Goal: Task Accomplishment & Management: Complete application form

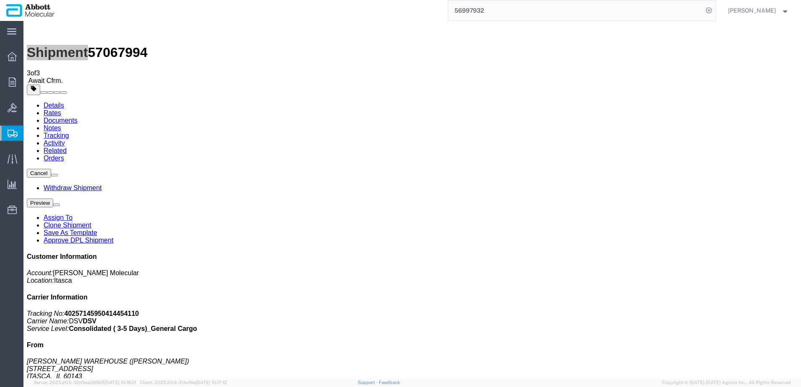
click at [0, 0] on span "Create from Template" at bounding box center [0, 0] width 0 height 0
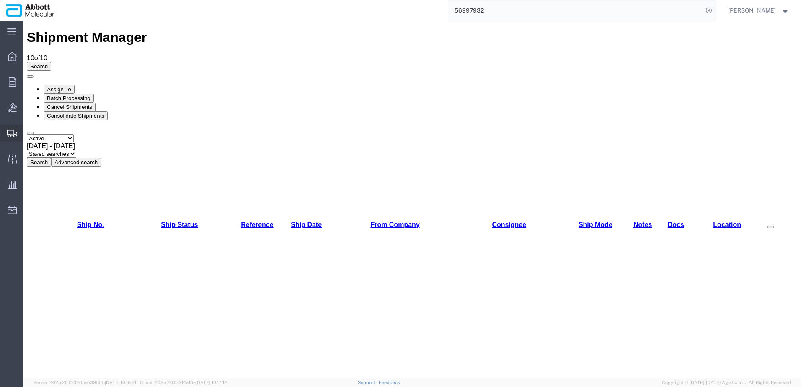
click at [0, 0] on span "Create Shipment" at bounding box center [0, 0] width 0 height 0
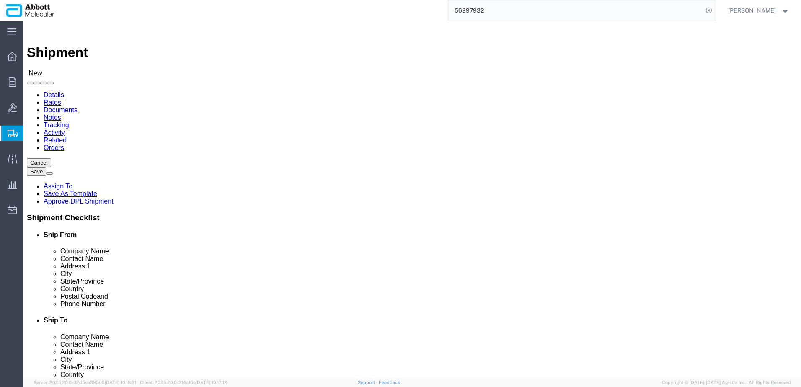
click input "text"
select select "48451"
select select "IL"
click input "text"
type input "r"
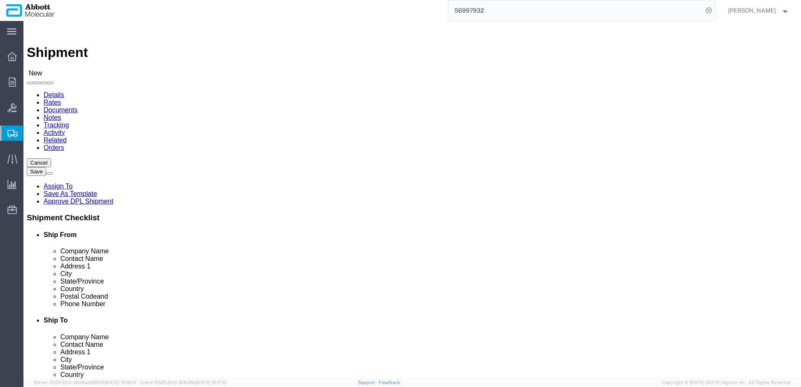
type input "c"
type input "[PERSON_NAME]"
click input "text"
type input "v"
type input "Victorian [MEDICAL_DATA] Reference Laboratory"
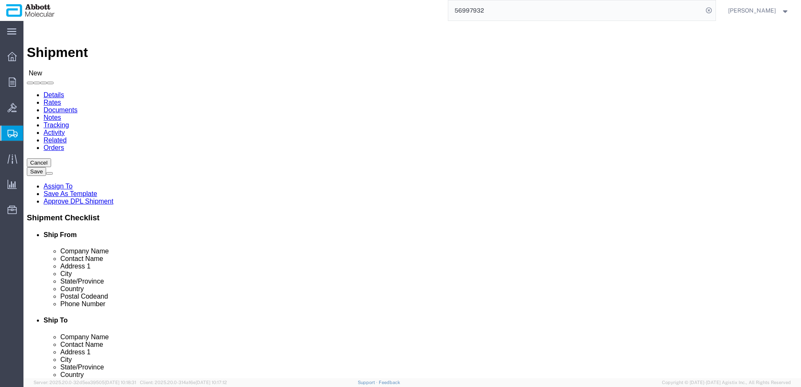
click input "text"
paste input "Dr [PERSON_NAME]"
type input "Dr [PERSON_NAME]"
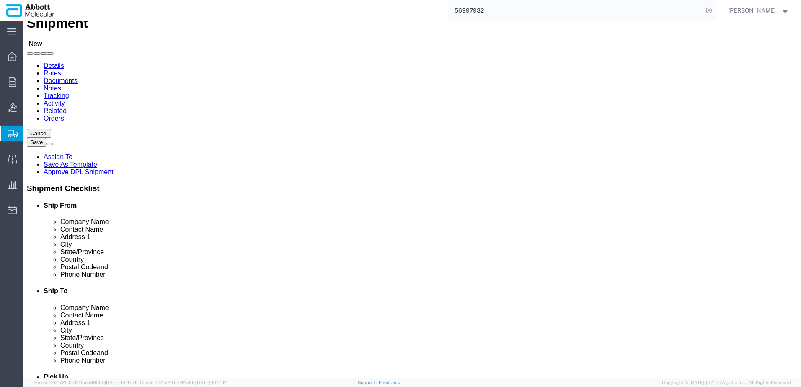
scroll to position [42, 0]
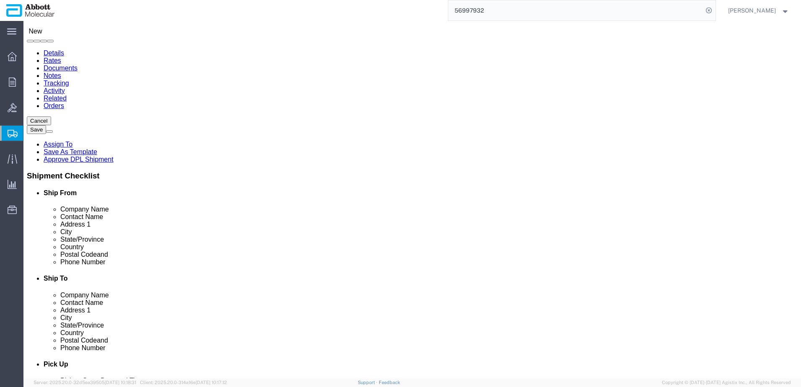
click input "text"
paste input "[PHONE_NUMBER]"
type input "[PHONE_NUMBER]"
type input "austra"
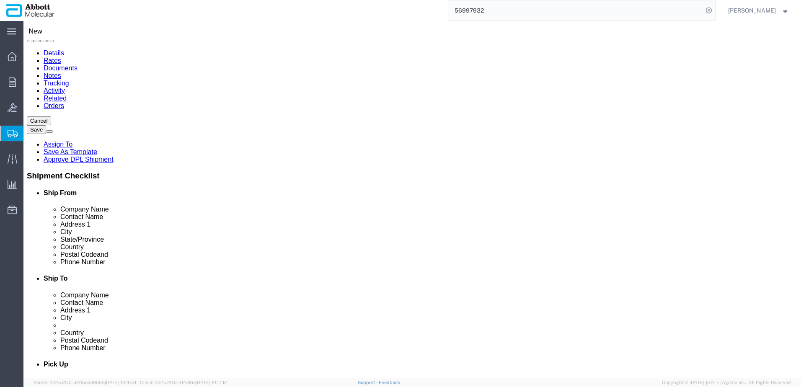
click input "text"
click icon
drag, startPoint x: 435, startPoint y: 258, endPoint x: 439, endPoint y: 258, distance: 4.6
click input "text"
paste input "[PERSON_NAME][EMAIL_ADDRESS][PERSON_NAME][DOMAIN_NAME]"
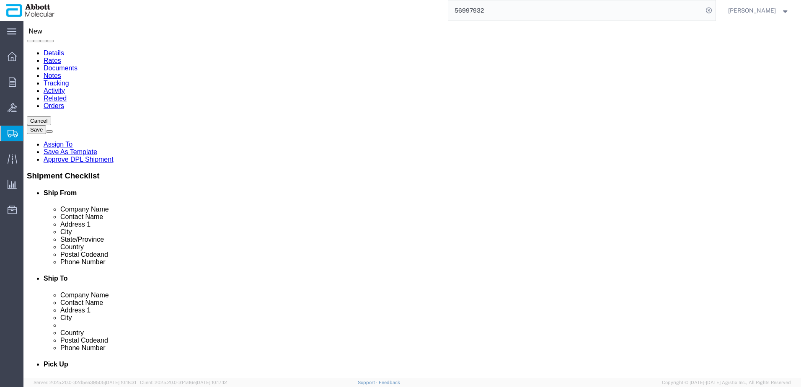
type input "[PERSON_NAME][EMAIL_ADDRESS][PERSON_NAME][DOMAIN_NAME]"
click input "text"
type input "[STREET_ADDRESS][PERSON_NAME]"
type input "[PERSON_NAME] Institute"
type input "[GEOGRAPHIC_DATA]"
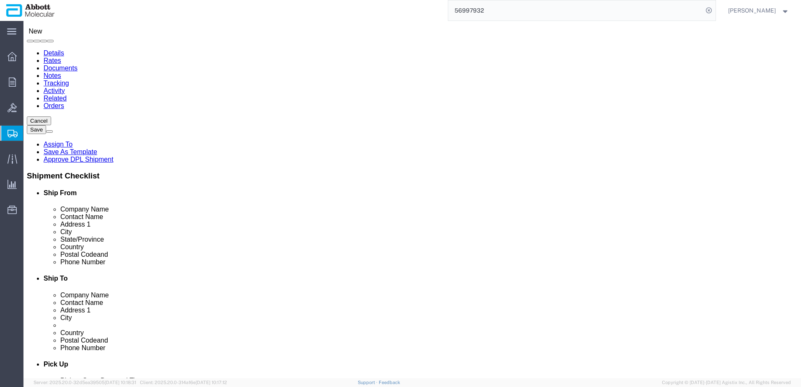
type input "v"
type input "vi"
type input "vic"
select select "VIC"
type input "3000"
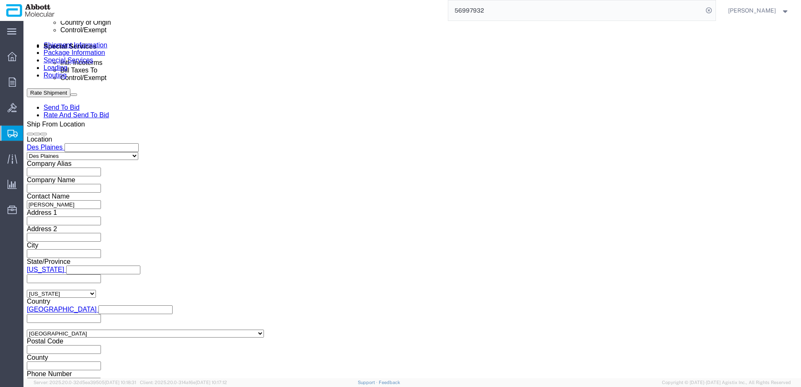
scroll to position [503, 0]
click select "Select Air Less than Truckload Multi-Leg Ocean Freight Rail Small Parcel Truckl…"
select select "AIR"
click select "Select Air Less than Truckload Multi-Leg Ocean Freight Rail Small Parcel Truckl…"
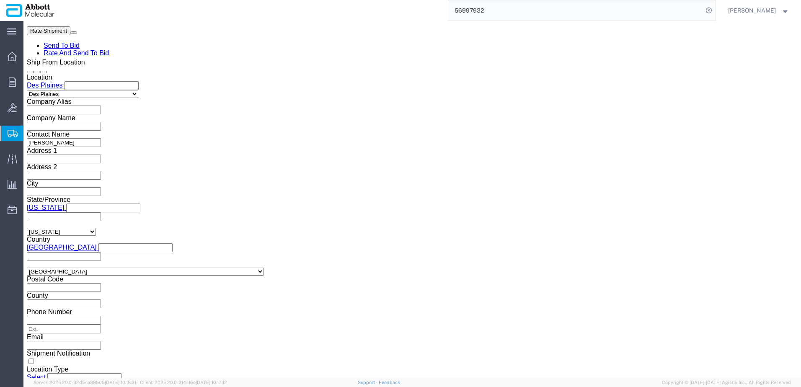
scroll to position [568, 0]
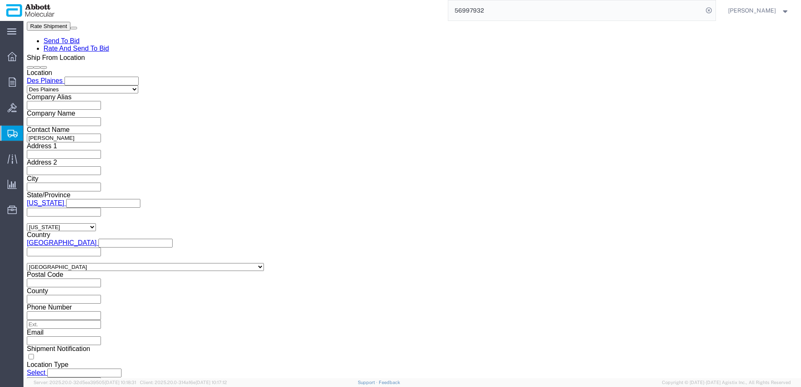
type input "ord"
type input "m"
type input "me"
type input "melbou"
click icon
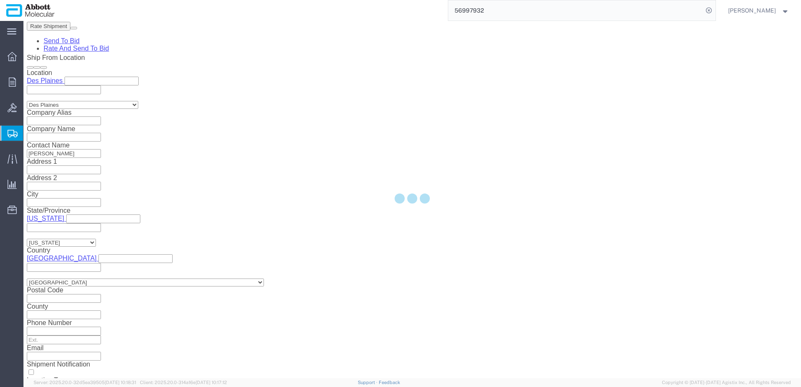
select select "48451"
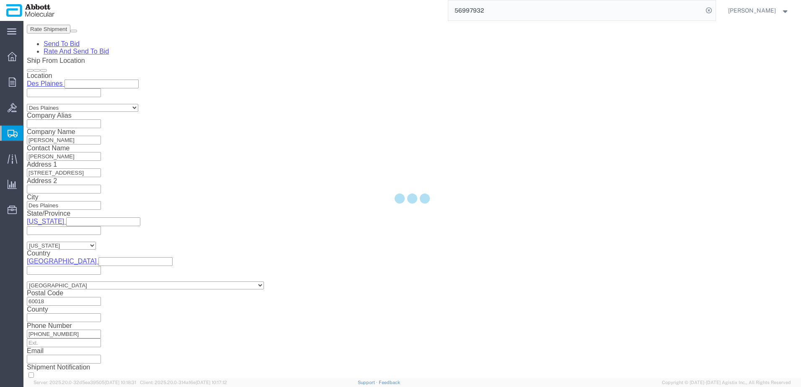
scroll to position [523, 0]
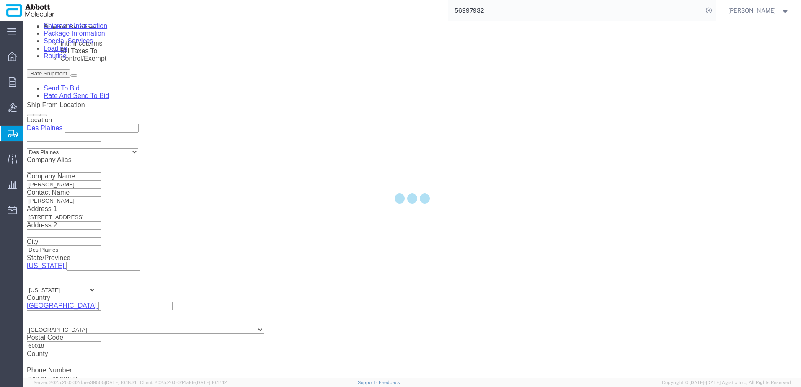
select select
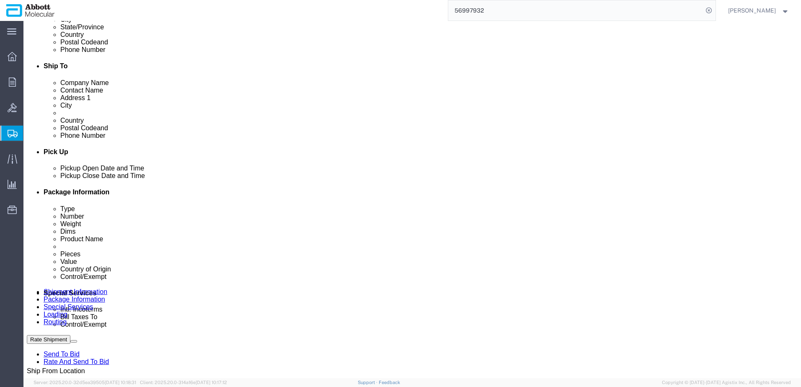
scroll to position [293, 0]
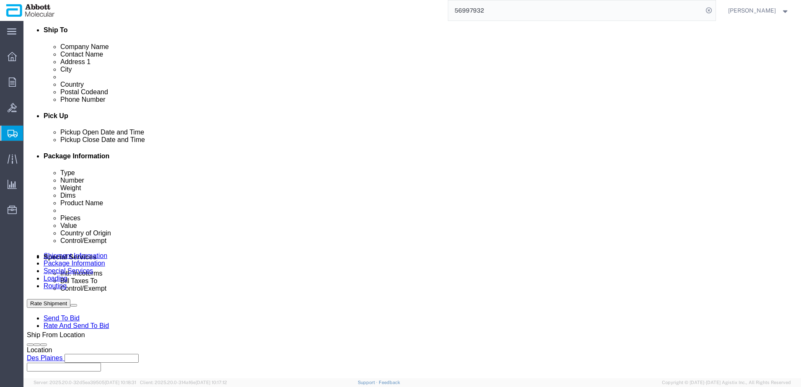
click select "Select Carriage Insurance Paid Carriage Paid To Cost and Freight Cost Insurance…"
select select "DAP"
click select "Select Carriage Insurance Paid Carriage Paid To Cost and Freight Cost Insurance…"
click select "Select Recipient Account Sender/Shipper Third Party Account"
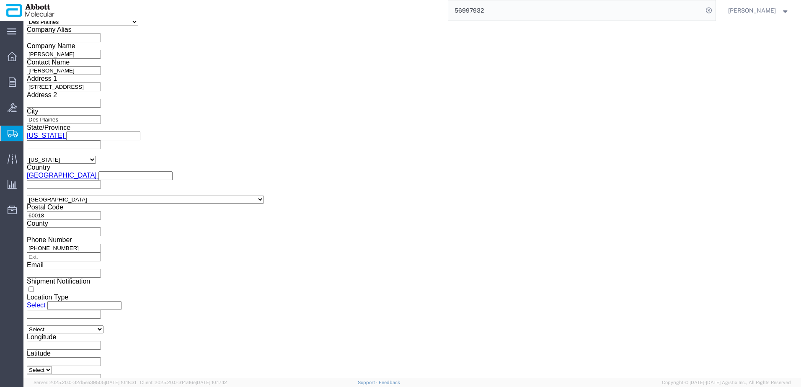
scroll to position [670, 0]
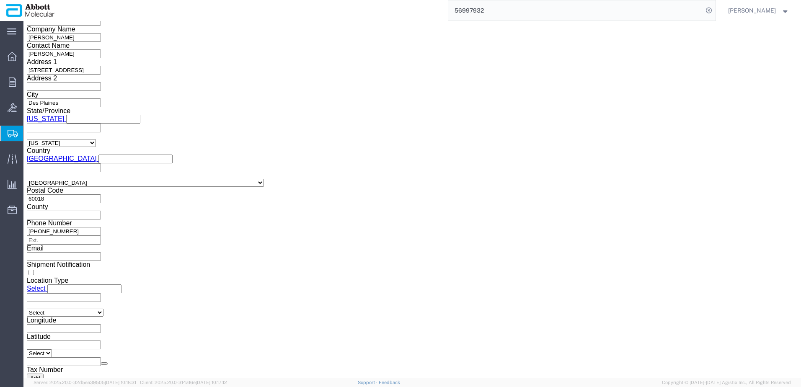
click select "Select ATF BIS DEA EPA FDA FTR ITAR OFAC Other (OPA)"
select select "BIS"
click select "Select ATF BIS DEA EPA FDA FTR ITAR OFAC Other (OPA)"
click select "Select AGR-Agricultural APP-Computers APR-Additional Permissive Exports AVS-Air…"
select select "NLR"
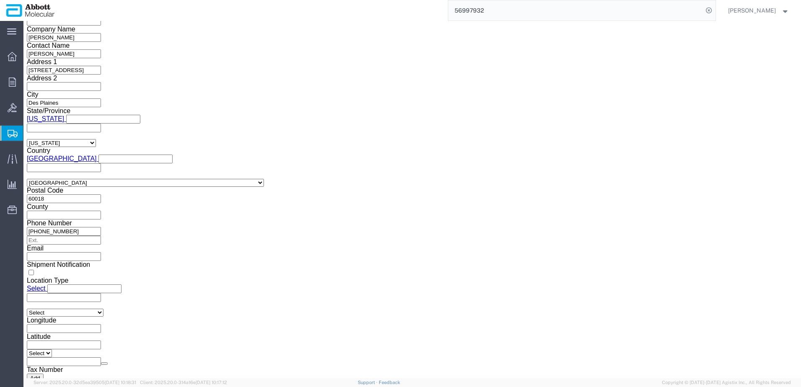
click select "Select AGR-Agricultural APP-Computers APR-Additional Permissive Exports AVS-Air…"
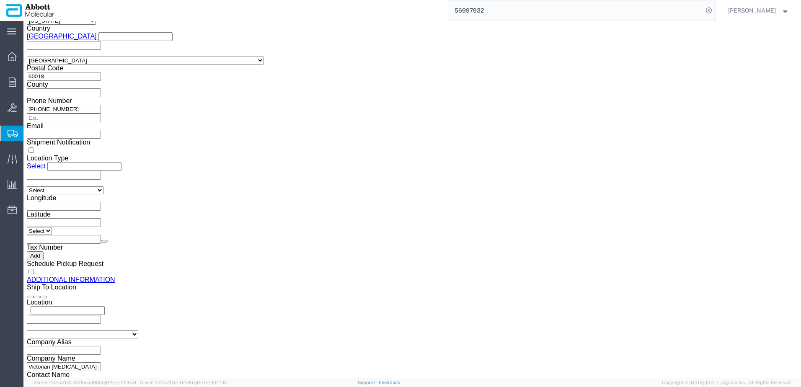
scroll to position [788, 0]
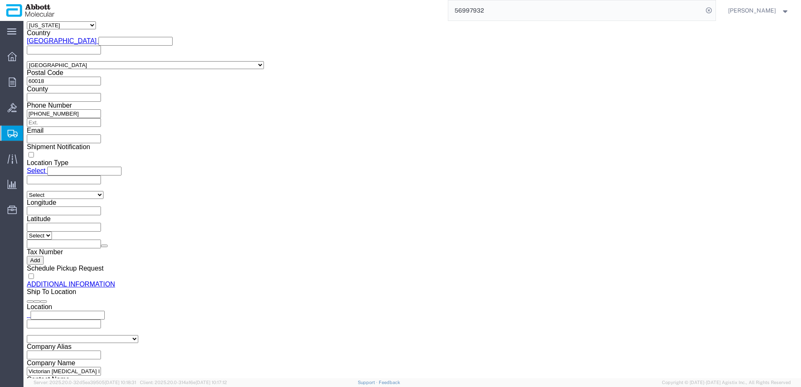
click input "text"
type input "Victorian [MEDICAL_DATA] Reference Laboratory"
type input "[STREET_ADDRESS][PERSON_NAME]"
select select "AU"
type input "v"
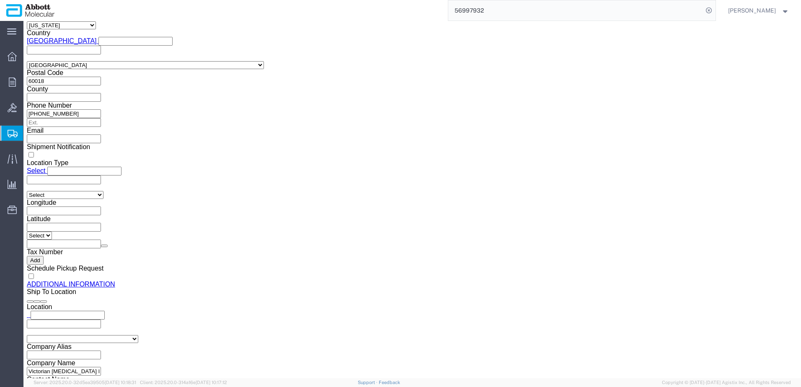
type input "vi"
type input "victo"
select select "VIC"
type input "Dr. [PERSON_NAME]"
type input "3000"
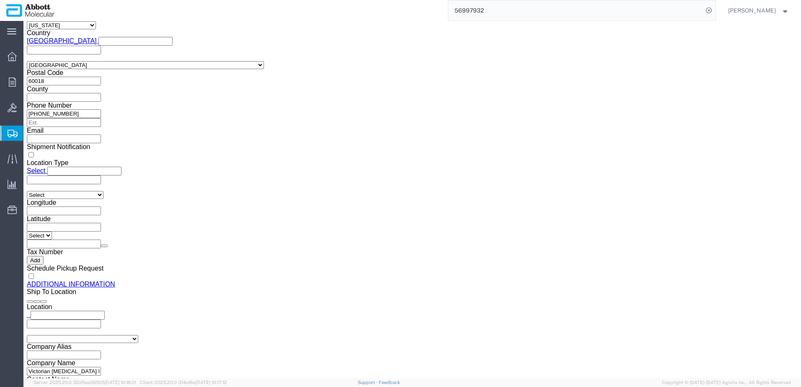
type input "[GEOGRAPHIC_DATA]"
type input "[PERSON_NAME] Institute"
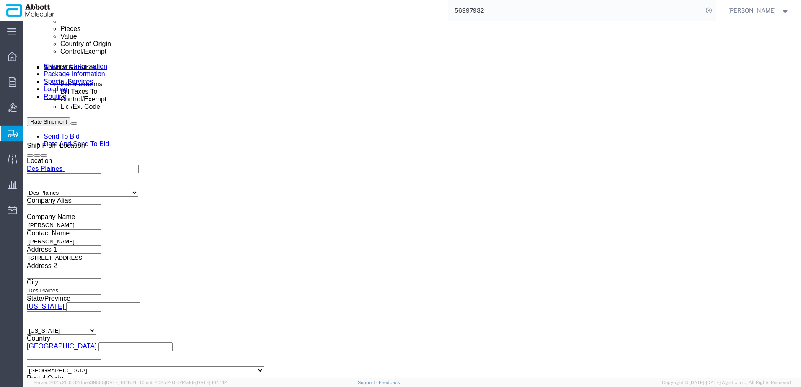
scroll to position [0, 0]
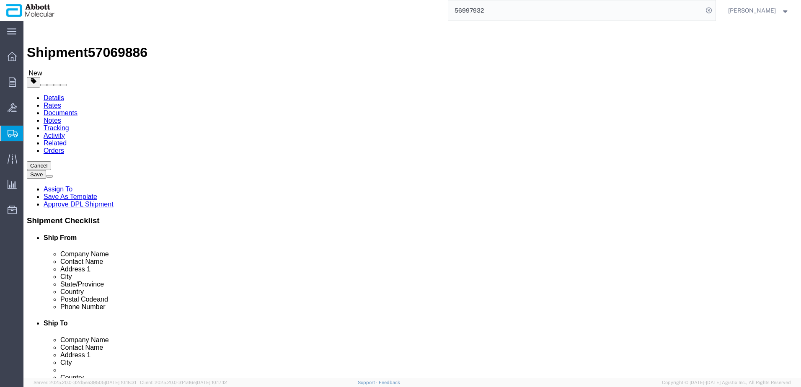
click link "Save As Template"
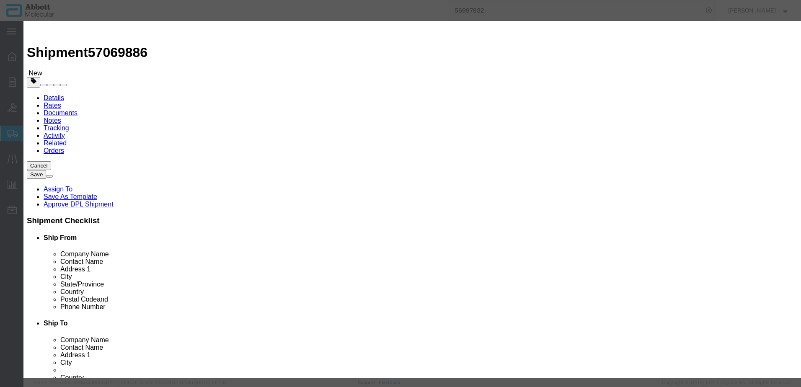
click select "Select DP_Argentina DP_Australia (Homebush) DP_Australia ([PERSON_NAME] [MEDICA…"
click input "text"
type input "DP_Australia (Victorian)"
type textarea "DP_Australia (Victorian [MEDICAL_DATA] Reference Laboratory)"
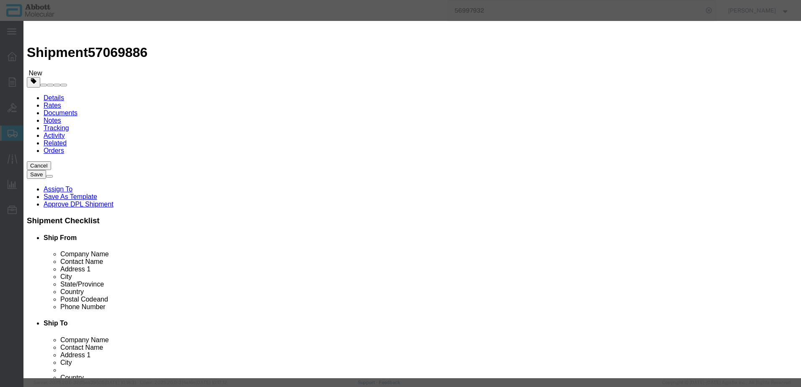
click input "Visible For All Users"
checkbox input "true"
click button "Save"
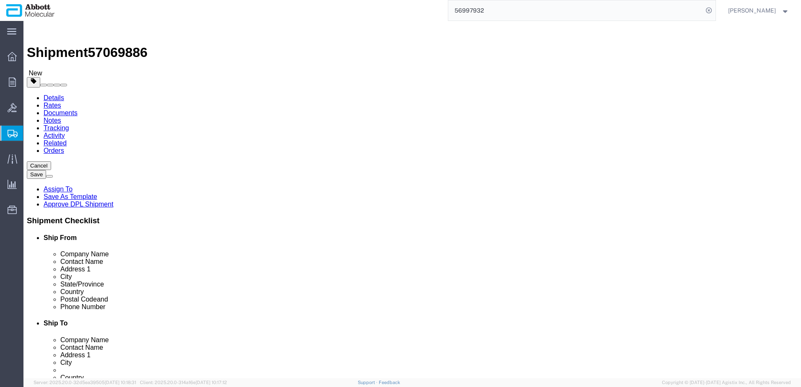
click icon
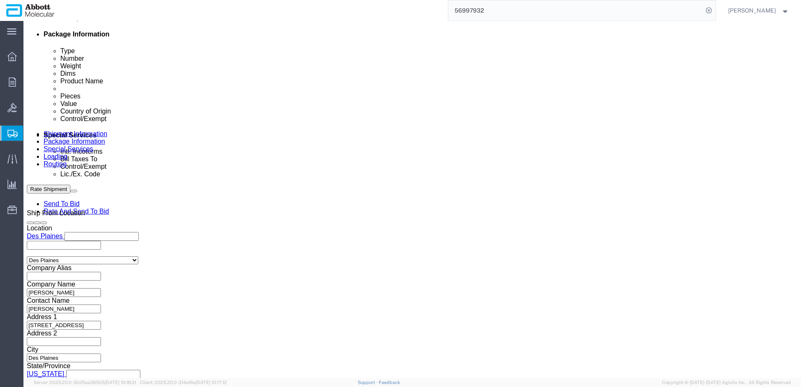
scroll to position [419, 0]
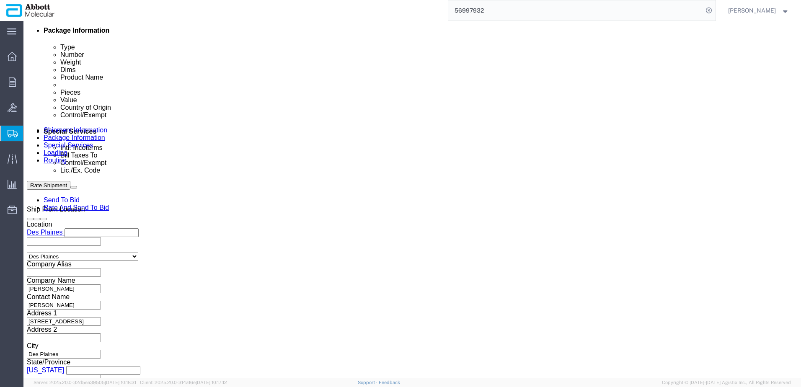
click input "text"
paste input "Sasaki DI [DATE]"
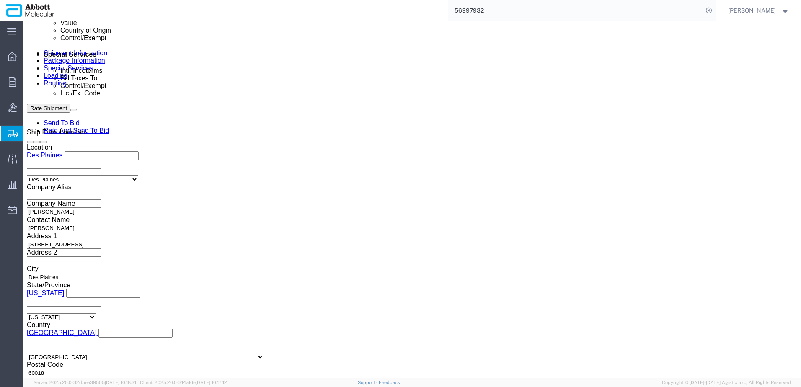
scroll to position [523, 0]
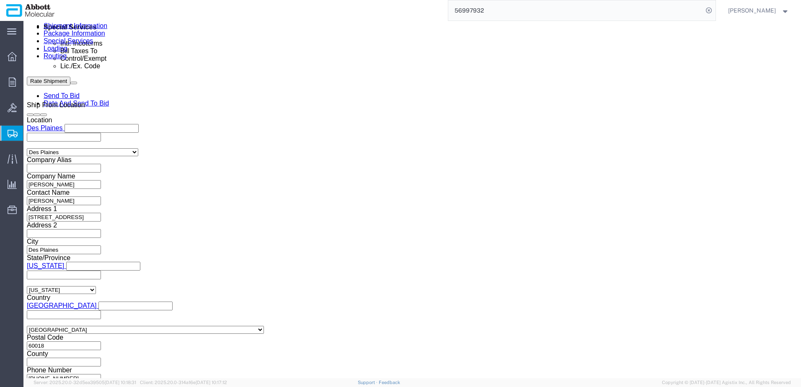
type input "Sasaki DI [DATE]"
drag, startPoint x: 580, startPoint y: 323, endPoint x: 507, endPoint y: 295, distance: 79.0
click button "Continue"
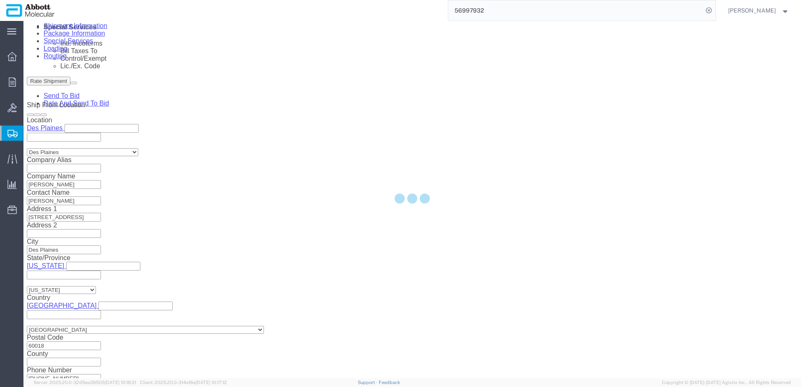
scroll to position [0, 0]
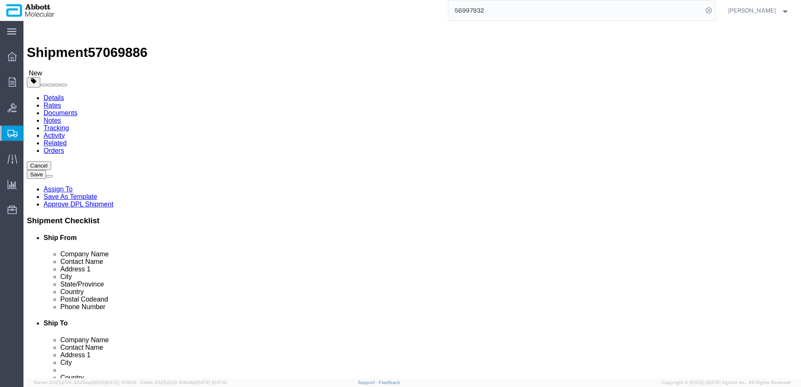
drag, startPoint x: 156, startPoint y: 147, endPoint x: 152, endPoint y: 152, distance: 6.0
click select "Select Box (B) Box (C) Box (D) Cardboard Box(es) Crate (Instrument) Crate(s) En…"
select select "BOXC"
click select "Select Box (B) Box (C) Box (D) Cardboard Box(es) Crate (Instrument) Crate(s) En…"
type input "22.00"
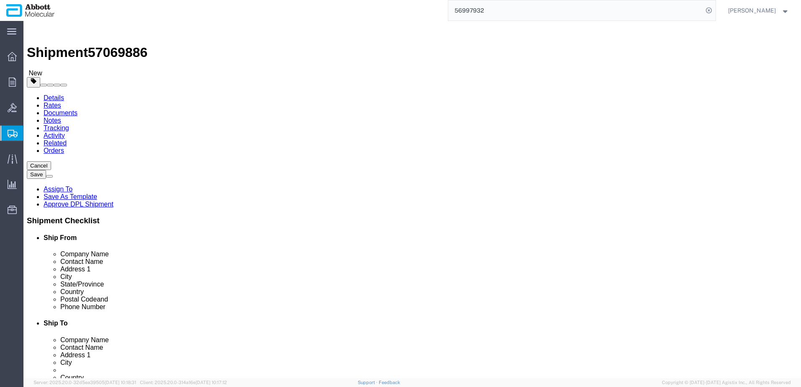
type input "18.00"
drag, startPoint x: 132, startPoint y: 194, endPoint x: 59, endPoint y: 196, distance: 72.5
click div "Weight 0.00 Select kgs lbs Ship. t°"
type input "18"
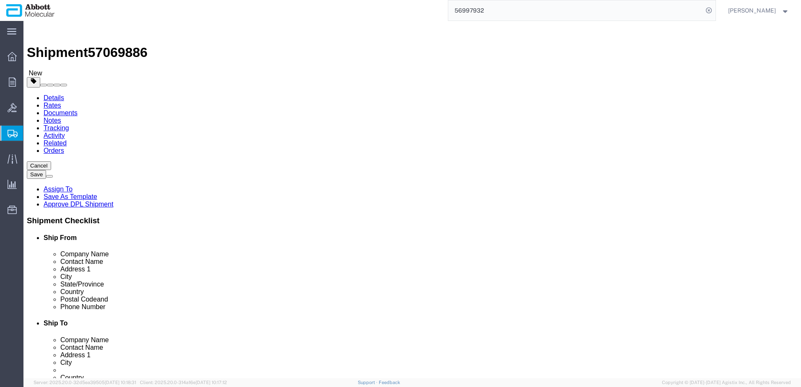
click input "checkbox"
checkbox input "true"
type input "FROZEN"
click link "Add Content"
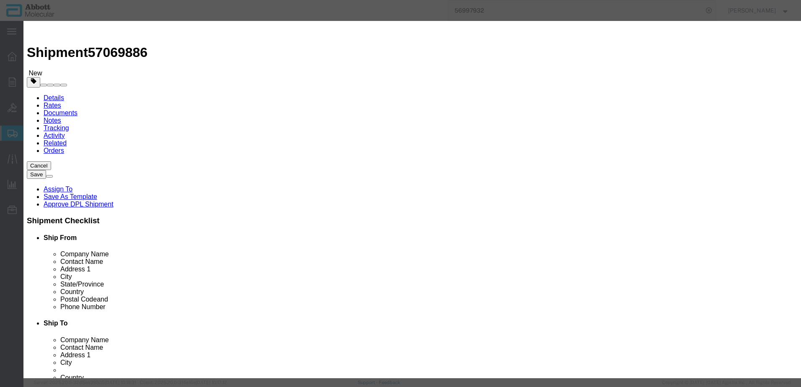
click input "text"
click textarea
type textarea "PCR Reagent Master Mix"
click input "text"
paste input "PCR Reagent Master Mix"
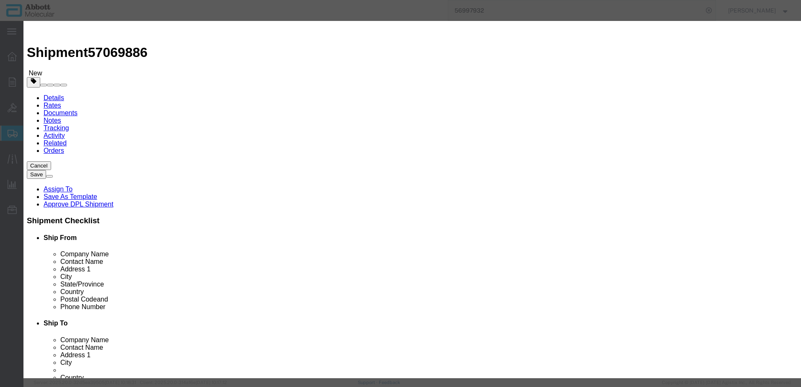
type input "PCR Reagent Master Mix"
click select "Select [GEOGRAPHIC_DATA] [GEOGRAPHIC_DATA] [GEOGRAPHIC_DATA] [GEOGRAPHIC_DATA] …"
select select "US"
click select "Select [GEOGRAPHIC_DATA] [GEOGRAPHIC_DATA] [GEOGRAPHIC_DATA] [GEOGRAPHIC_DATA] …"
click input "PCR Reagent Master Mix"
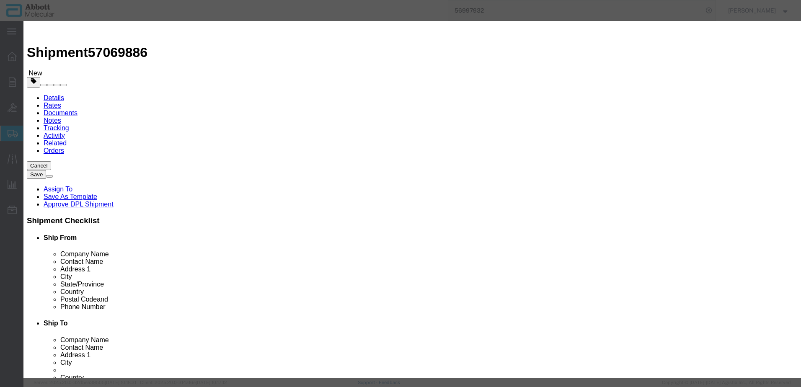
type input "1"
select select "USD"
drag, startPoint x: 291, startPoint y: 160, endPoint x: 300, endPoint y: 160, distance: 9.2
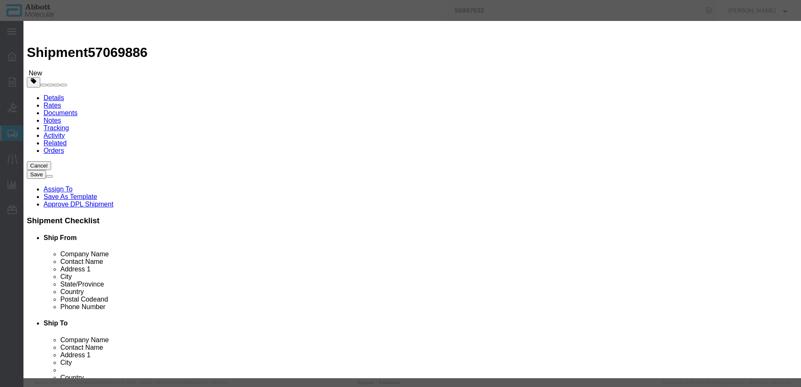
type input "3822190080"
click input "text"
type input "EAR99"
click select "Select ATF BIS DEA EPA FDA FTR ITAR OFAC Other (OPA)"
select select "BIS"
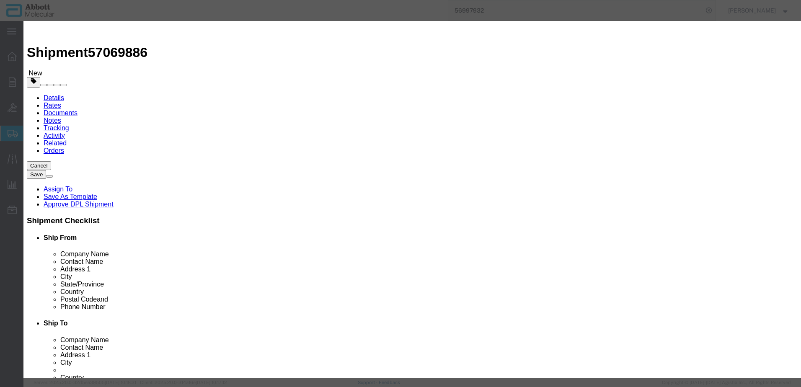
click select "Select ATF BIS DEA EPA FDA FTR ITAR OFAC Other (OPA)"
click select "Select AGR-Agricultural APP-Computers APR-Additional Permissive Exports AVS-Air…"
select select "NLR"
click select "Select AGR-Agricultural APP-Computers APR-Additional Permissive Exports AVS-Air…"
click button "Save & Add Another"
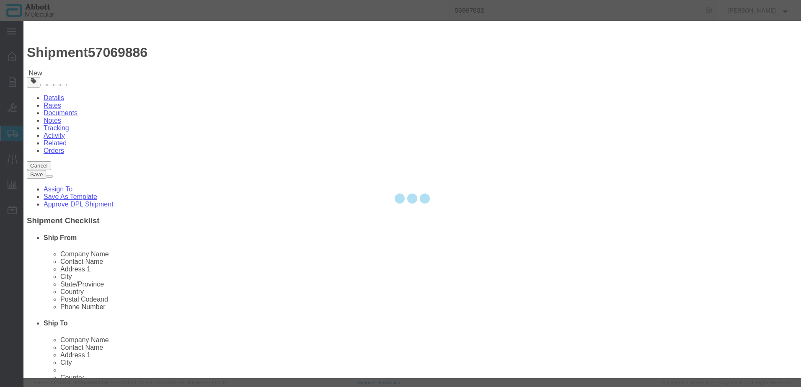
select select "EA"
select select
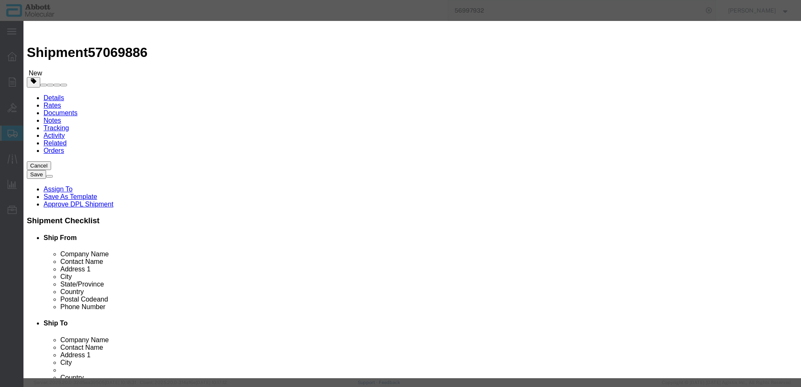
select select "USD"
click textarea
type textarea "HDV Target Primers"
click input "text"
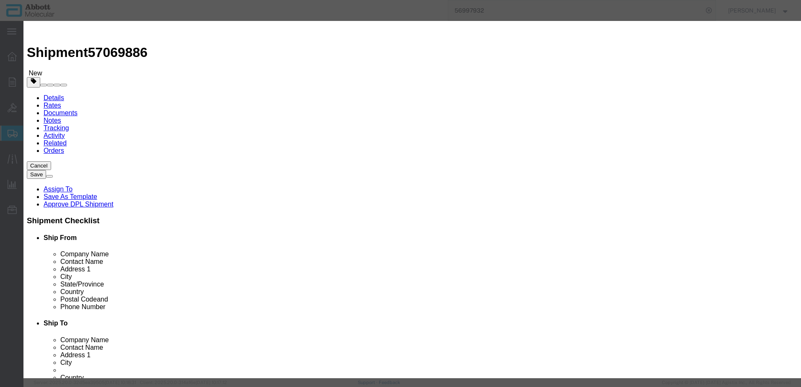
paste input "HDV Target Primers"
type input "HDV Target Primers"
type input "1"
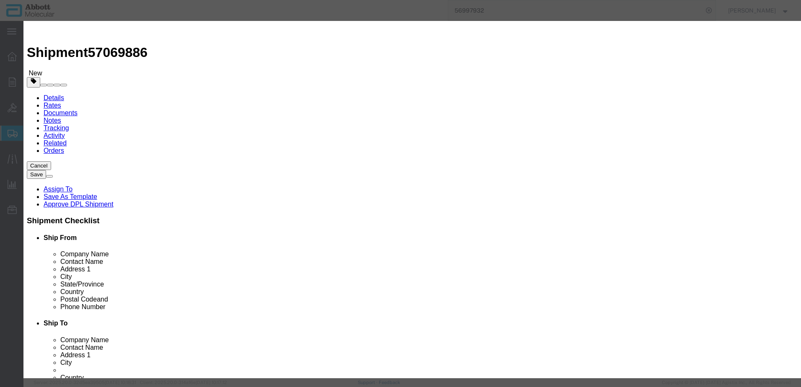
paste input "3822190080"
type input "3822190080"
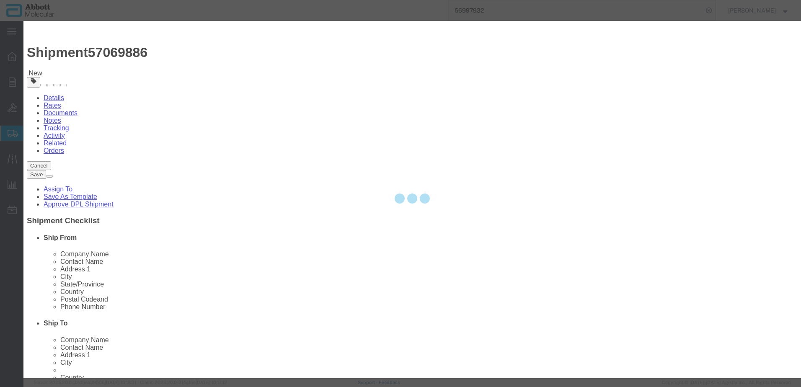
type input "3822190080"
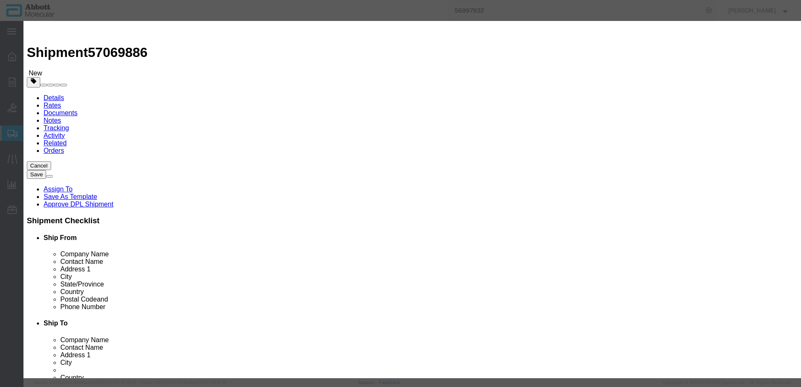
click input "text"
type input "EAR99"
click select "Select ATF BIS DEA EPA FDA FTR ITAR OFAC Other (OPA)"
select select "BIS"
click select "Select ATF BIS DEA EPA FDA FTR ITAR OFAC Other (OPA)"
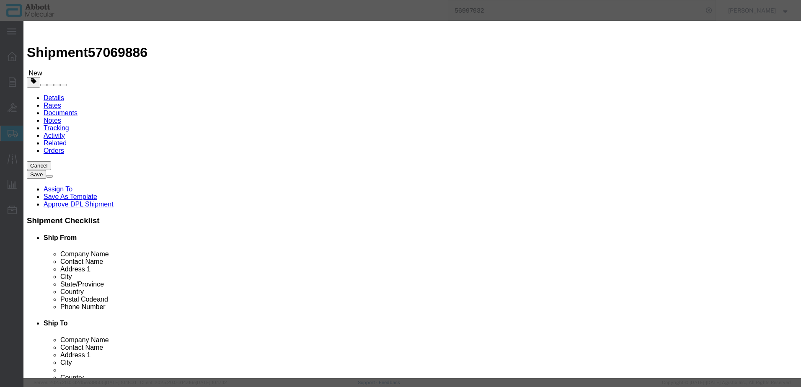
select select "NLR"
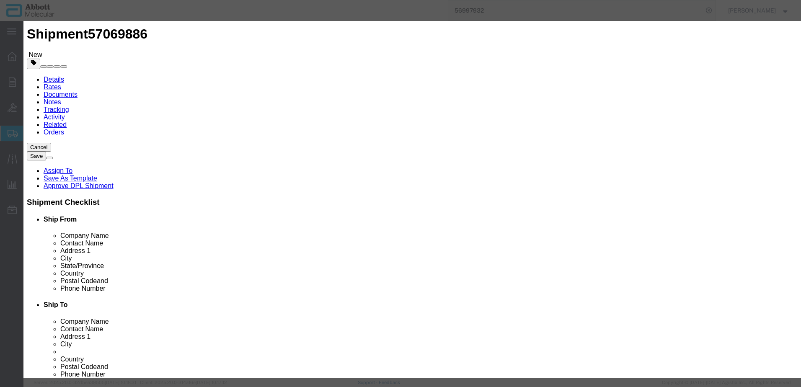
click button "Save & Add Another"
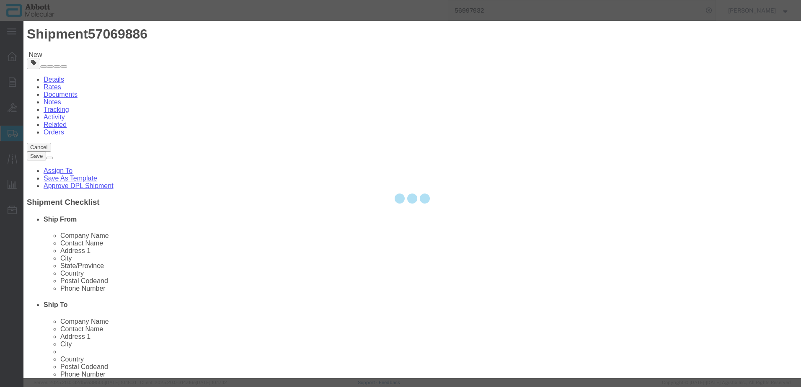
select select "EA"
select select
select select "USD"
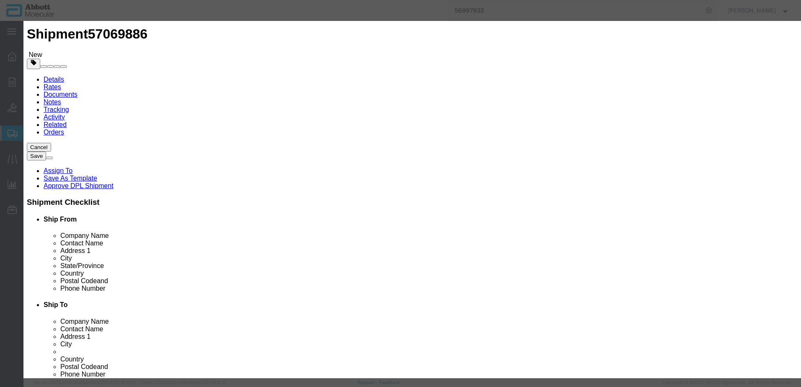
scroll to position [84, 0]
type input "3822190080"
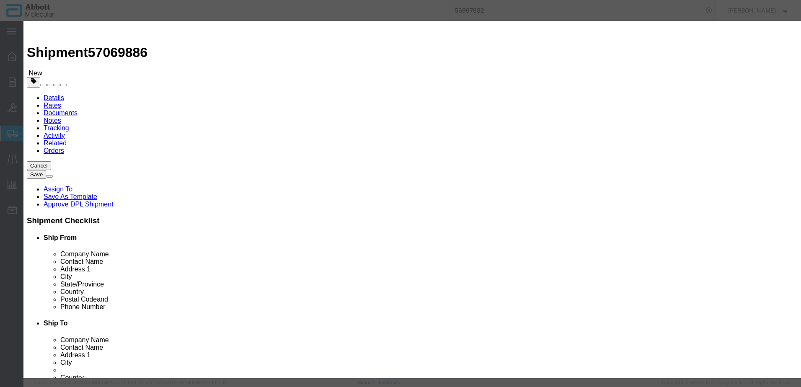
scroll to position [0, 0]
click textarea
type textarea "HDV Target Probe"
click input "text"
paste input "HDV Target Probe"
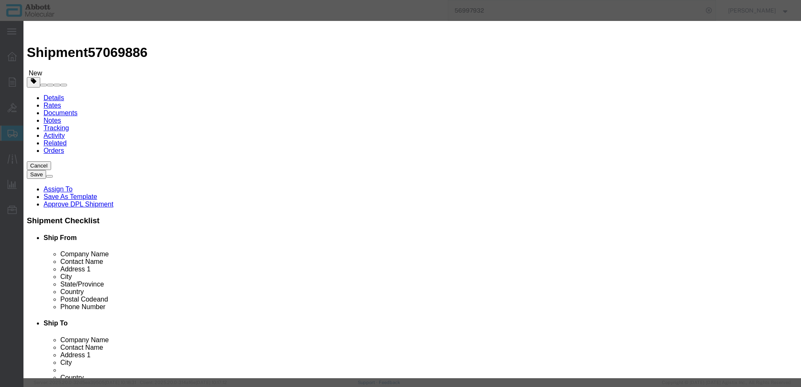
type input "HDV Target Probe"
type input "1"
click select "Select [GEOGRAPHIC_DATA] [GEOGRAPHIC_DATA] [GEOGRAPHIC_DATA] [GEOGRAPHIC_DATA] …"
select select "US"
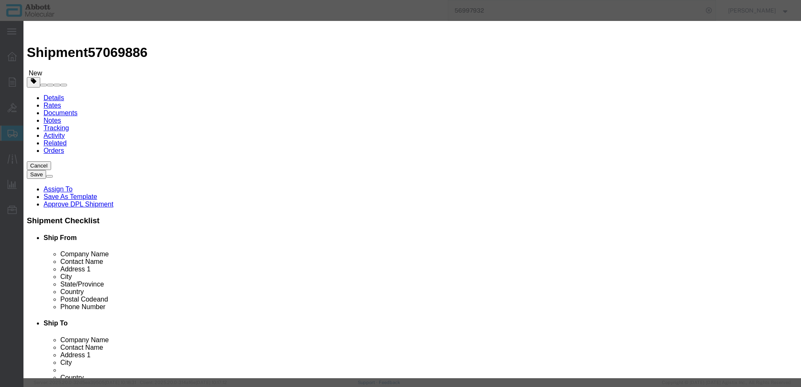
click select "Select [GEOGRAPHIC_DATA] [GEOGRAPHIC_DATA] [GEOGRAPHIC_DATA] [GEOGRAPHIC_DATA] …"
click div "License type for shipping controlled goods or the EEI filing exception code"
click input "text"
type input "EAR99"
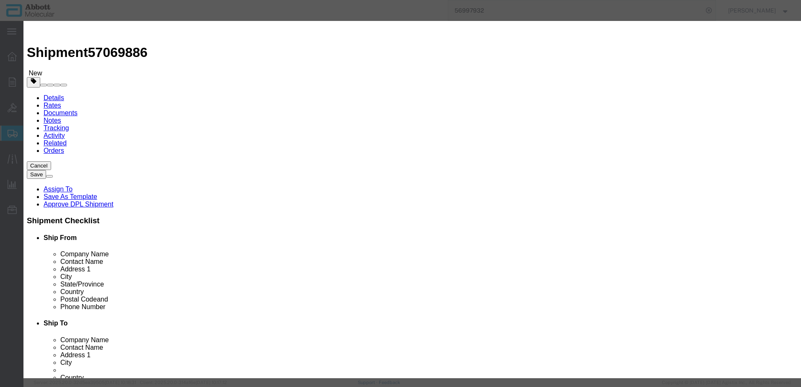
paste input "3822190080"
type input "3822190080"
select select "BIS"
select select "NLR"
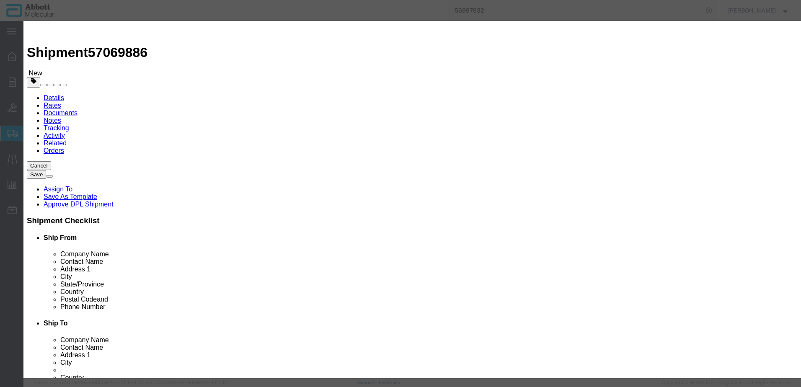
scroll to position [0, 0]
click button "Save & Add Another"
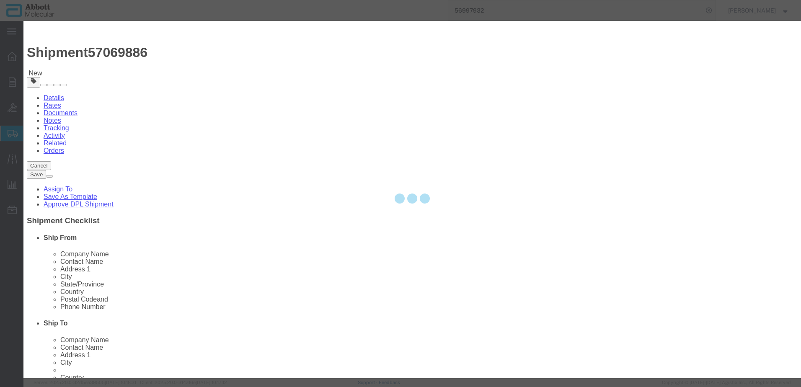
select select "EA"
select select
select select "USD"
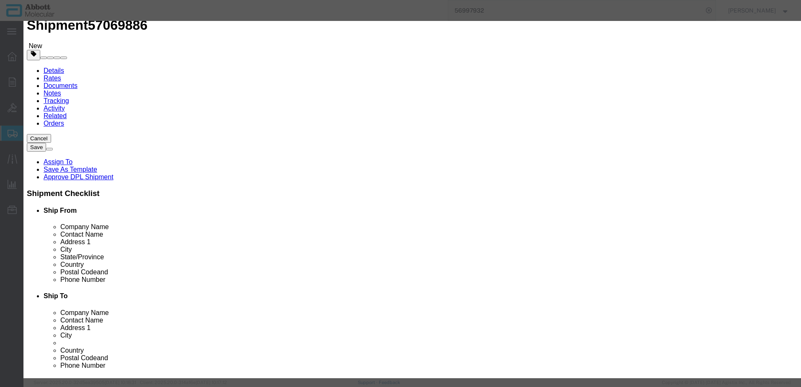
scroll to position [42, 0]
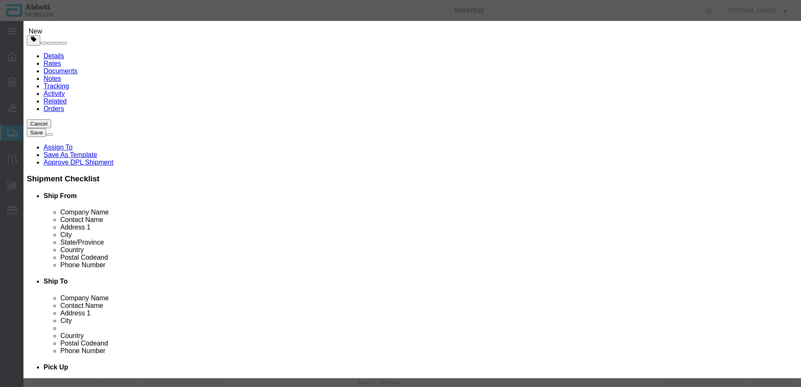
click button "Close"
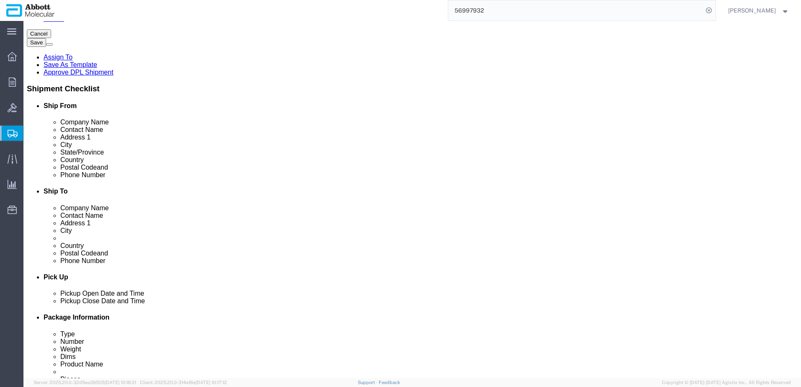
scroll to position [139, 0]
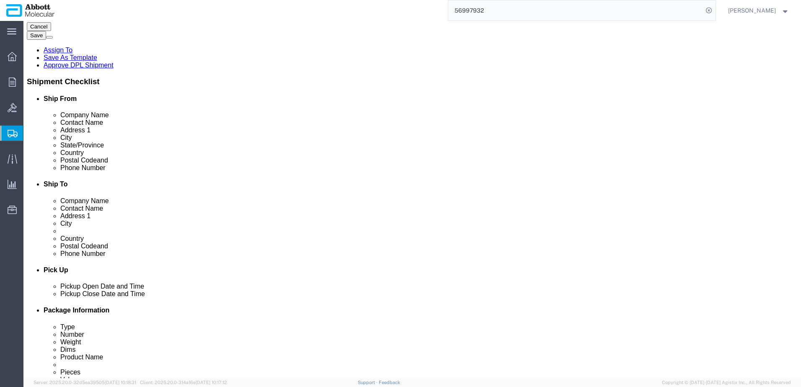
click dd "1.00 USD"
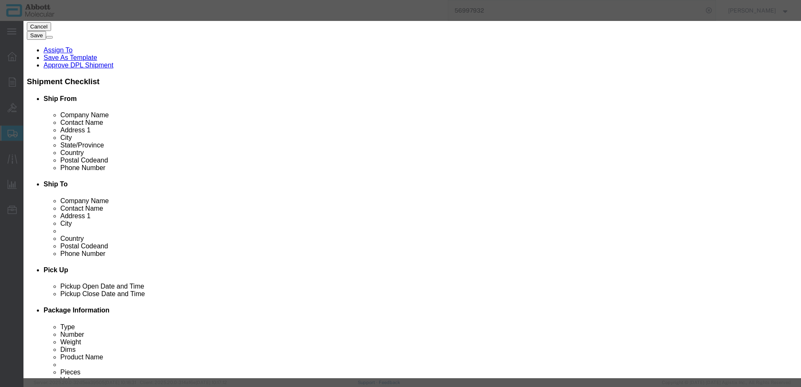
click textarea "HDV Target Primers"
click select "Select [GEOGRAPHIC_DATA] [GEOGRAPHIC_DATA] [GEOGRAPHIC_DATA] [GEOGRAPHIC_DATA] …"
select select "US"
click select "Select [GEOGRAPHIC_DATA] [GEOGRAPHIC_DATA] [GEOGRAPHIC_DATA] [GEOGRAPHIC_DATA] …"
click button "Save & Close"
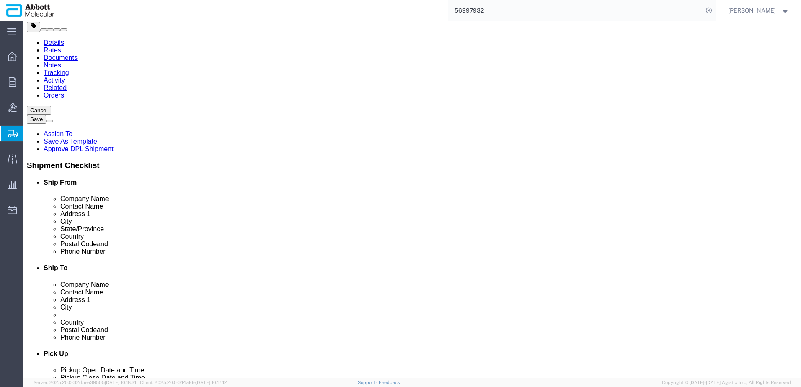
scroll to position [97, 0]
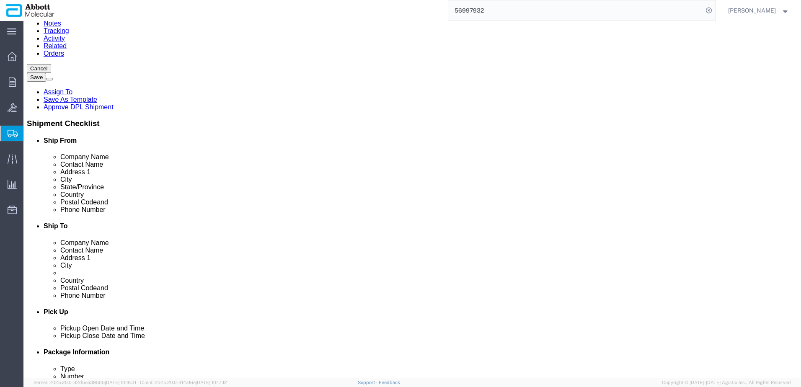
click dd "1.00 USD"
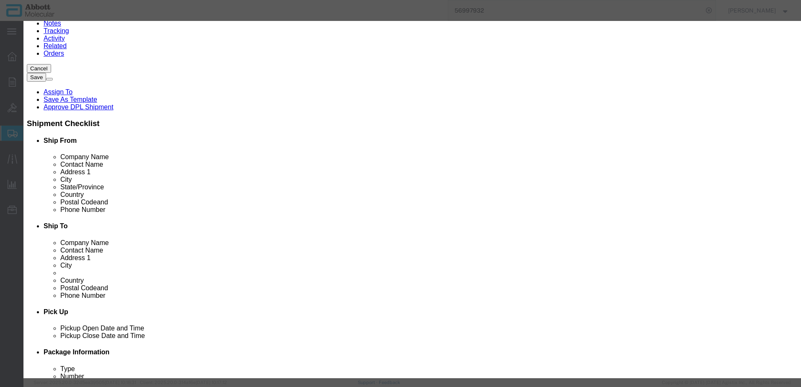
click button "Close"
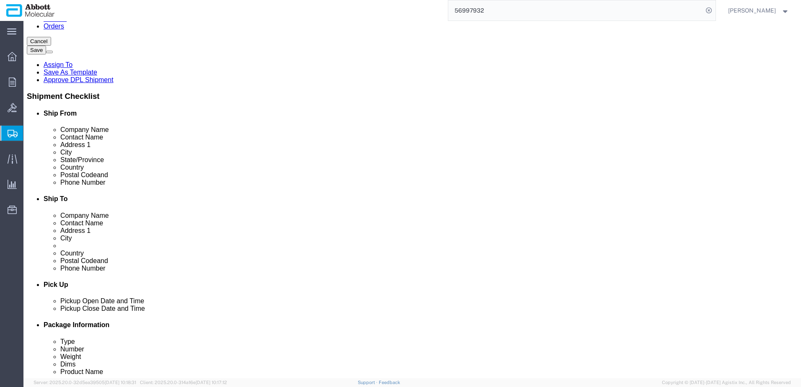
scroll to position [139, 0]
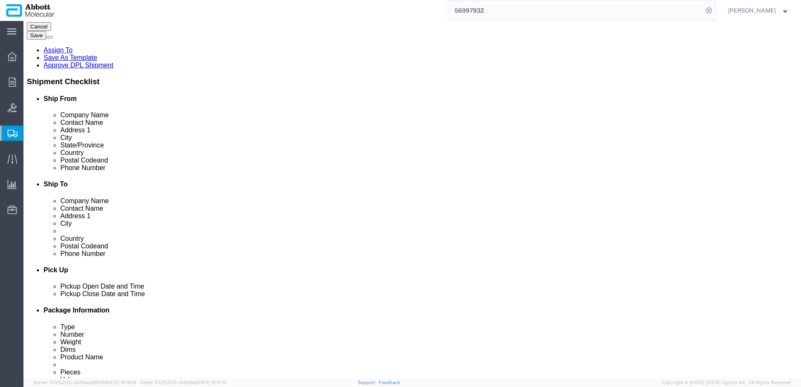
click link "Add Content"
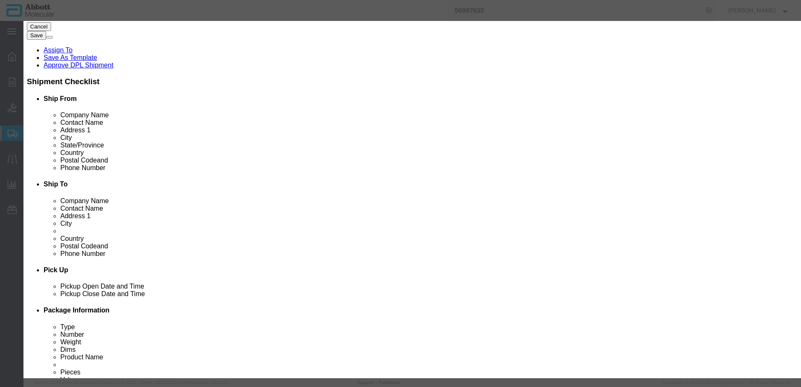
click input "text"
click textarea
type textarea "Internal Control Target"
click input "text"
paste input "Internal Control Target"
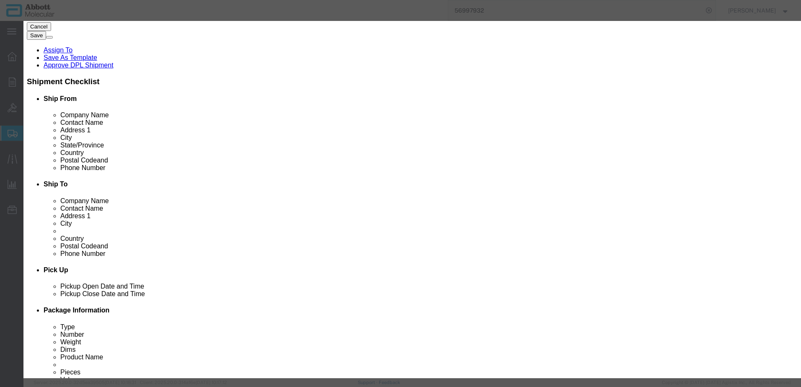
type input "Internal Control Target"
click select "Select [GEOGRAPHIC_DATA] [GEOGRAPHIC_DATA] [GEOGRAPHIC_DATA] [GEOGRAPHIC_DATA] …"
select select "US"
click select "Select [GEOGRAPHIC_DATA] [GEOGRAPHIC_DATA] [GEOGRAPHIC_DATA] [GEOGRAPHIC_DATA] …"
click input "text"
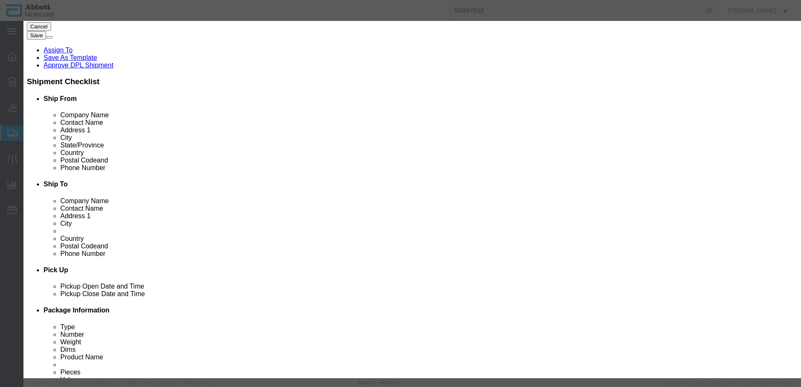
paste input "3822190080"
type input "3822190080"
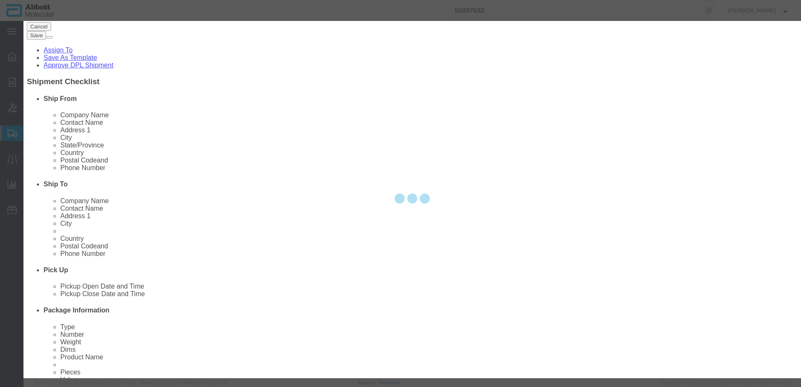
type input "3822190080"
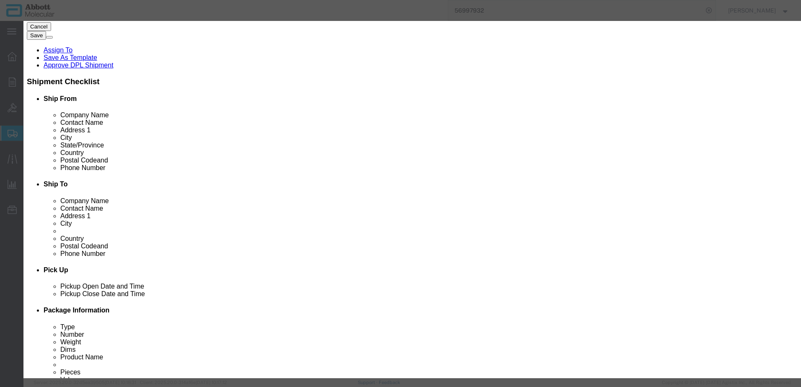
click input "text"
type input "EAR99"
click select "Select ATF BIS DEA EPA FDA FTR ITAR OFAC Other (OPA)"
select select "BIS"
click select "Select ATF BIS DEA EPA FDA FTR ITAR OFAC Other (OPA)"
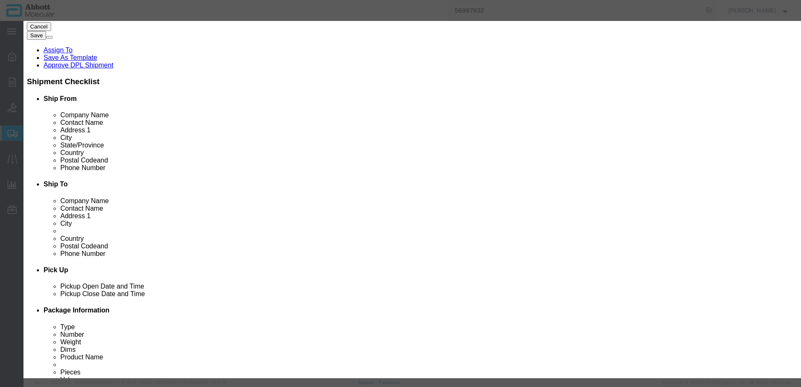
select select "NLR"
click button "Save & Add Another"
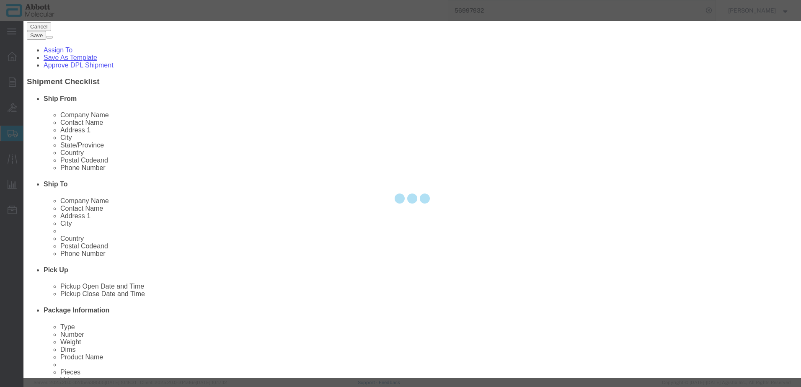
select select "EA"
select select
select select "USD"
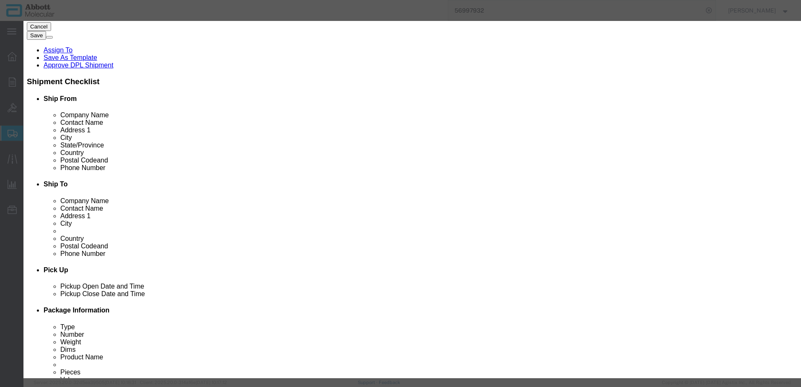
scroll to position [0, 0]
click textarea
type textarea "Activation Solution"
click input "text"
paste input "Activation Solution"
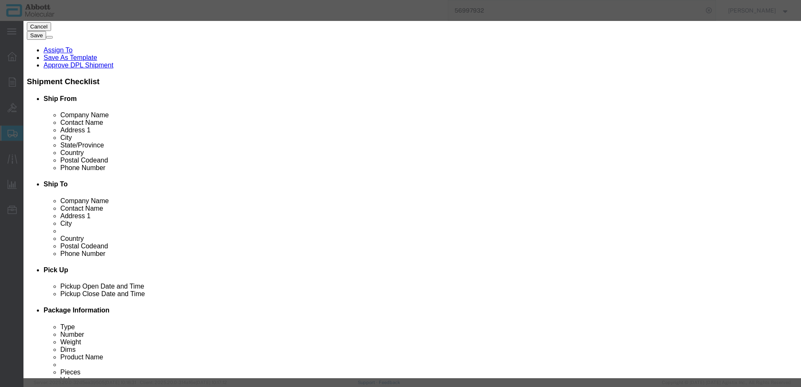
type input "Activation Solution"
click select "Select [GEOGRAPHIC_DATA] [GEOGRAPHIC_DATA] [GEOGRAPHIC_DATA] [GEOGRAPHIC_DATA] …"
select select "US"
click select "Select [GEOGRAPHIC_DATA] [GEOGRAPHIC_DATA] [GEOGRAPHIC_DATA] [GEOGRAPHIC_DATA] …"
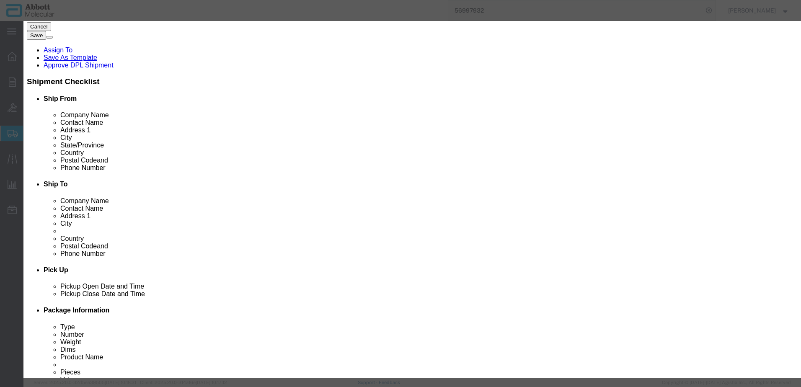
paste input "3822190080"
type input "3822190080"
type input "EAR99"
select select "BIS"
select select "NLR"
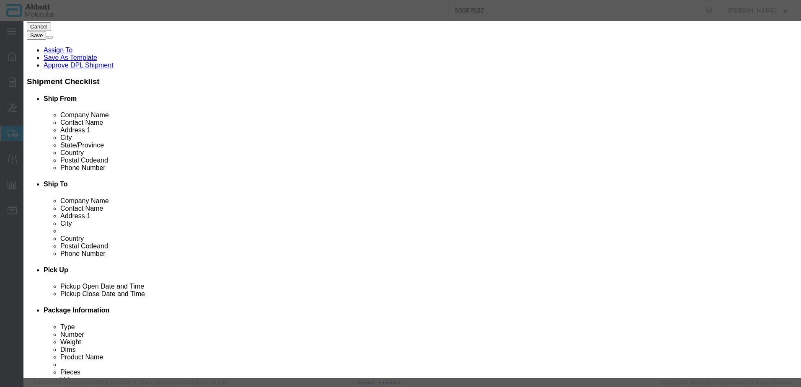
scroll to position [0, 0]
click button "Save & Close"
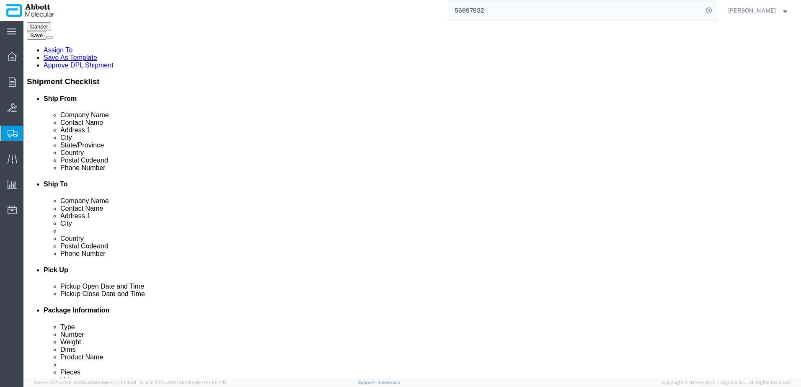
click dd "0.00 Each"
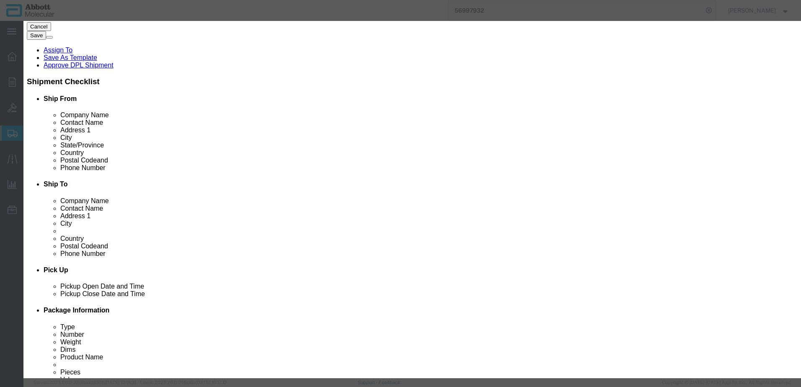
click input "Internal Control Target"
type input "1"
select select "USD"
click button "Save & Close"
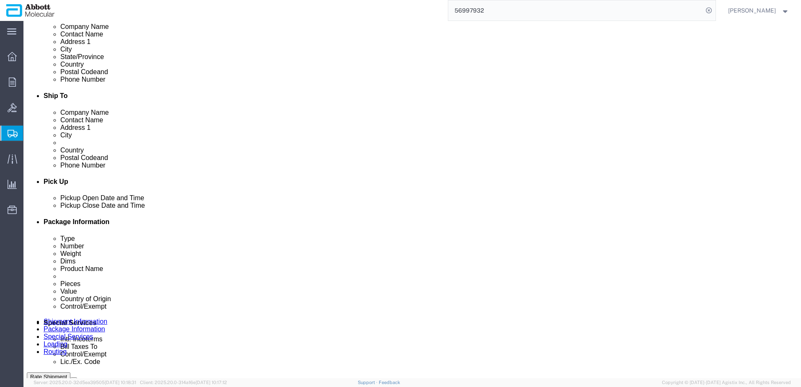
scroll to position [260, 0]
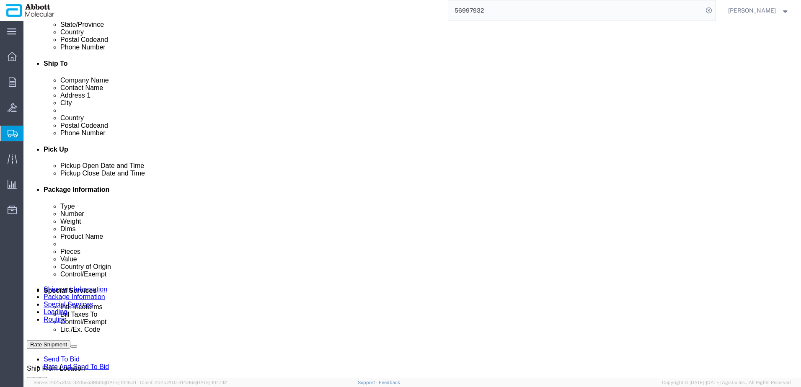
drag, startPoint x: 576, startPoint y: 321, endPoint x: 577, endPoint y: 326, distance: 4.7
click button "Continue"
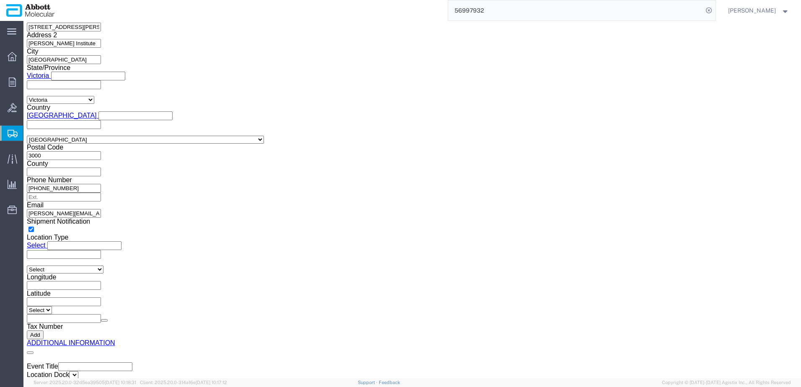
click button "Upload"
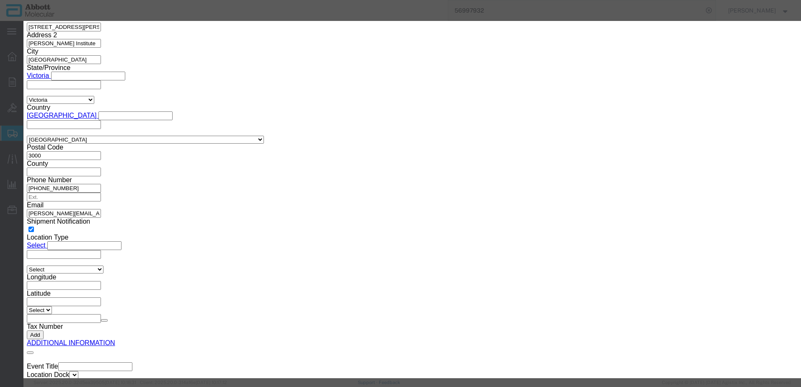
click button "Browse"
type input "C:\fakepath\Sasaki DI [DATE] SLI DS.pdf"
click button "Upload"
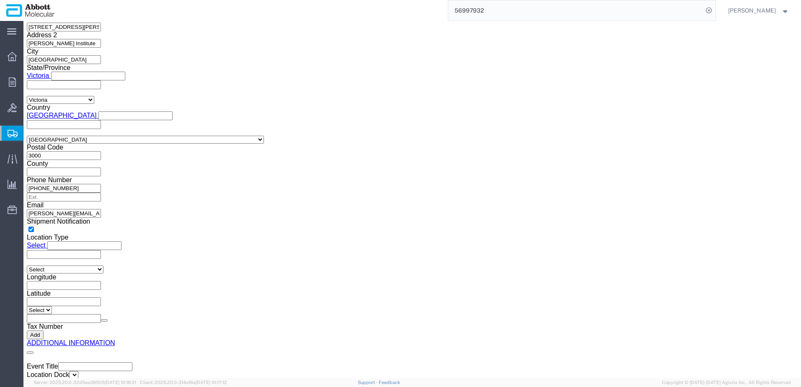
drag, startPoint x: 26, startPoint y: 13, endPoint x: 113, endPoint y: 12, distance: 87.1
click h1 "Shipment 57069886"
copy h1 "Shipment 57069886"
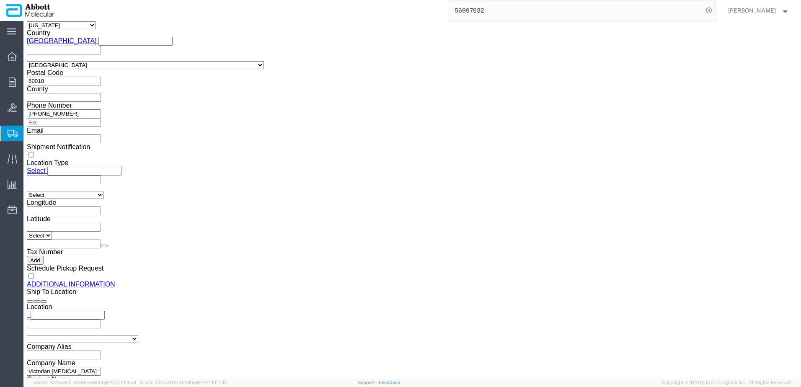
scroll to position [285, 0]
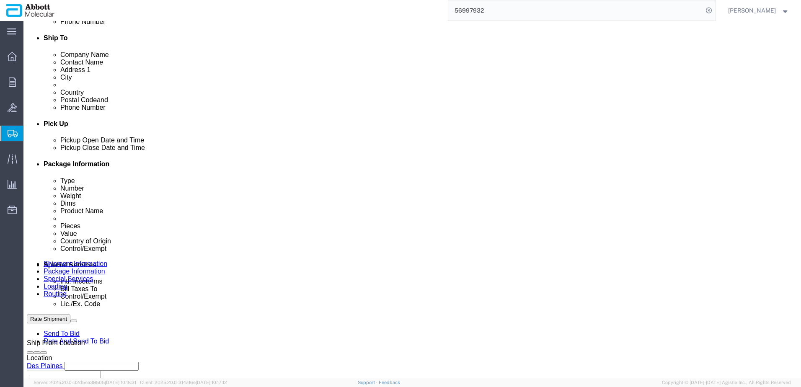
click button "Rate Shipment"
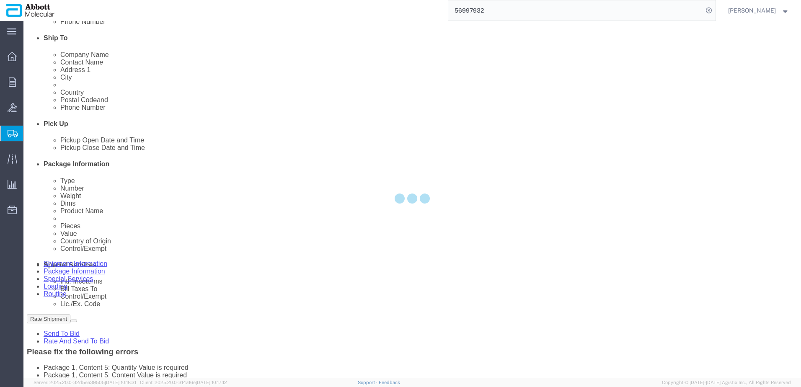
select select "BOXC"
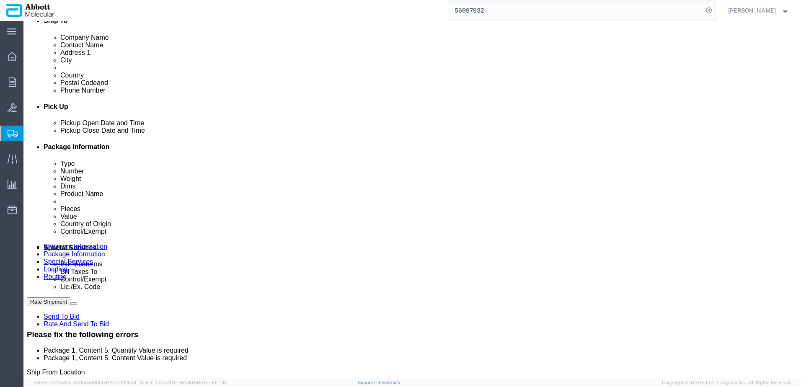
scroll to position [303, 0]
click dd
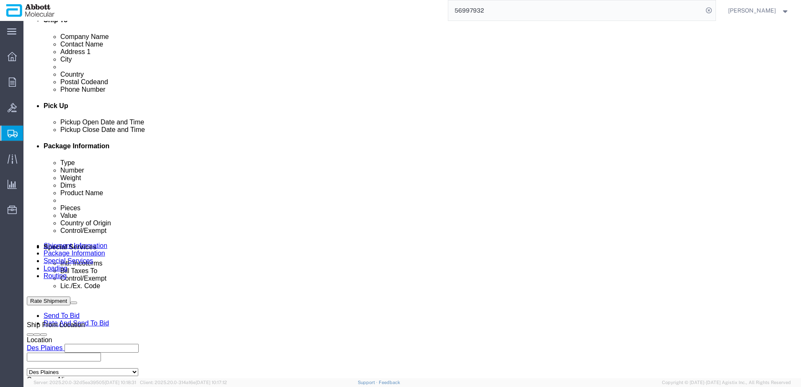
scroll to position [261, 0]
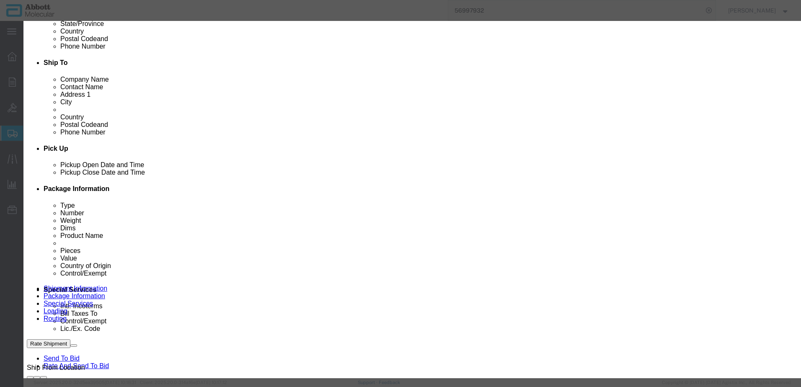
click input "Activation Solution"
type input "1"
select select "USD"
click button "Save & Close"
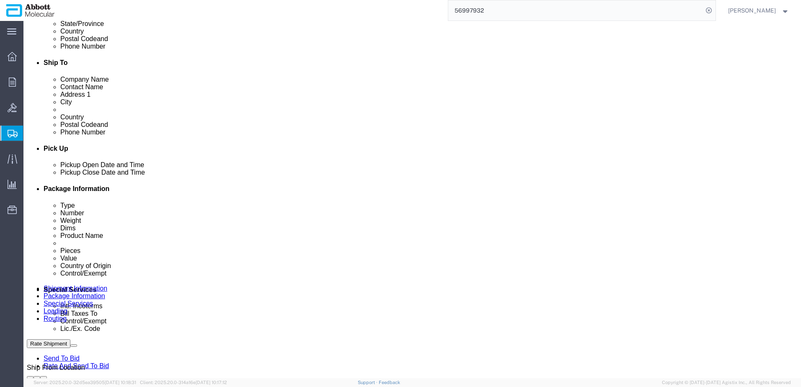
scroll to position [260, 0]
click button "Rate Shipment"
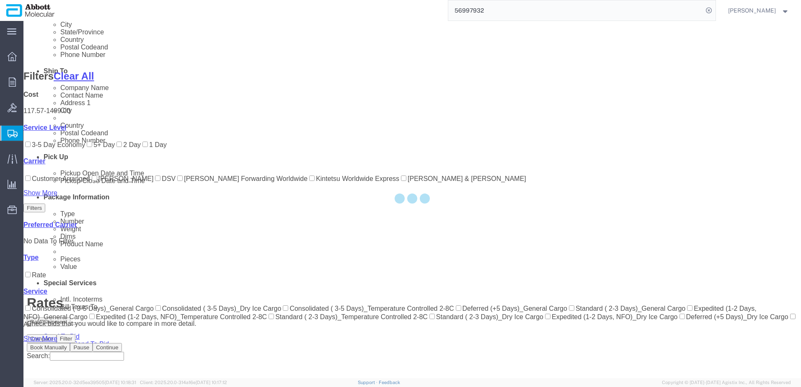
scroll to position [176, 0]
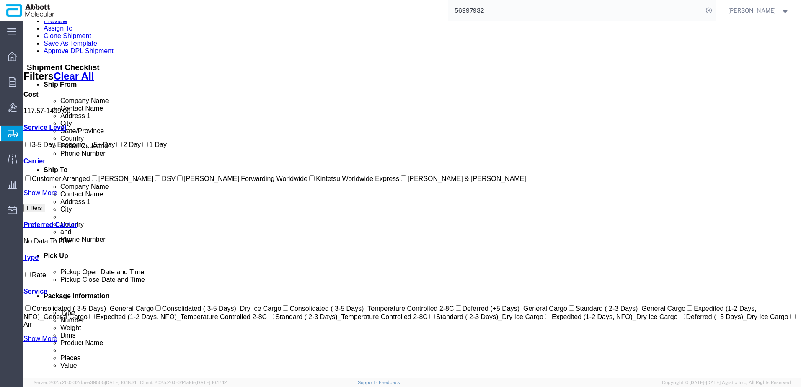
click at [155, 181] on input "DSV" at bounding box center [157, 178] width 5 height 5
checkbox input "true"
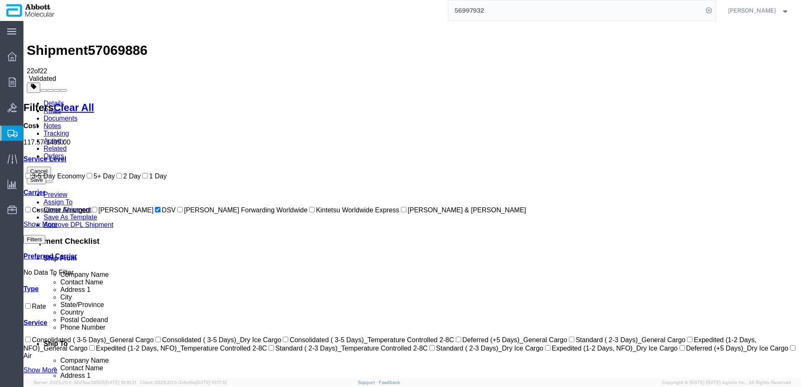
scroll to position [0, 0]
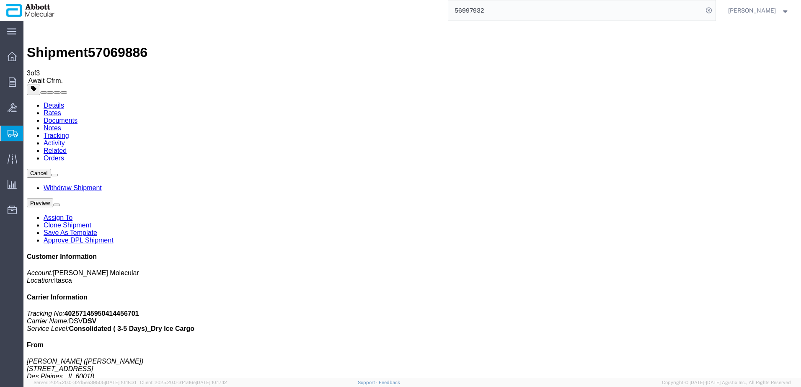
click at [0, 0] on span "Create from Template" at bounding box center [0, 0] width 0 height 0
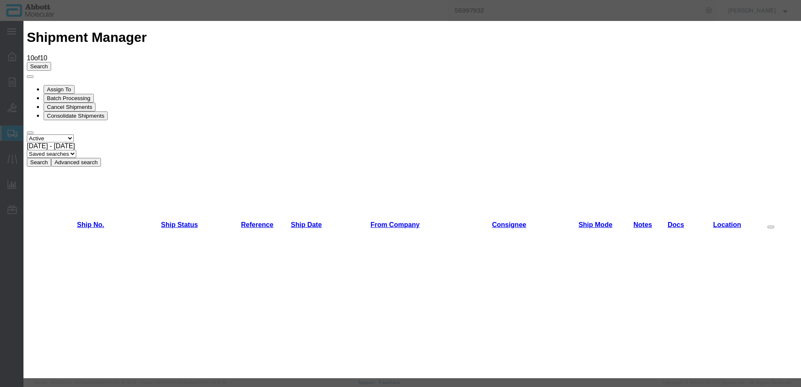
scroll to position [377, 0]
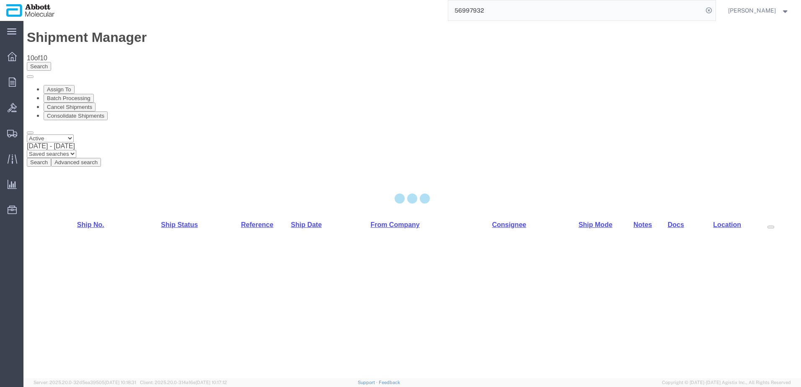
select select "48454"
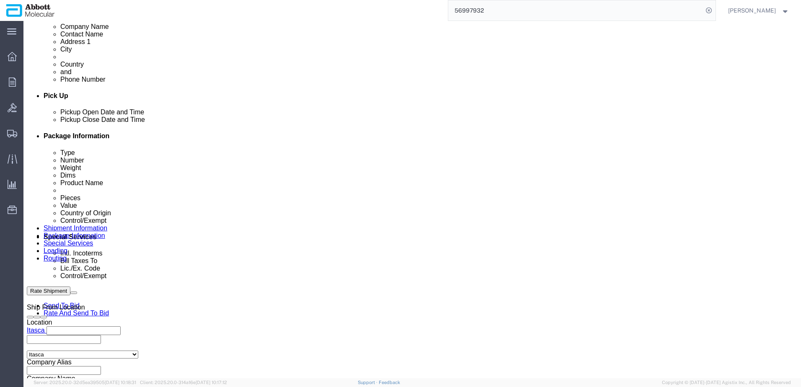
scroll to position [419, 0]
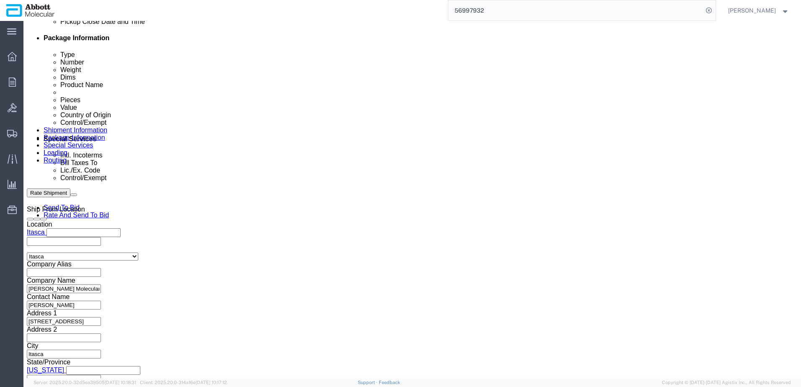
click input "text"
paste input "918132972"
type input "918132972"
select select "INVOICE"
paste input "918132972"
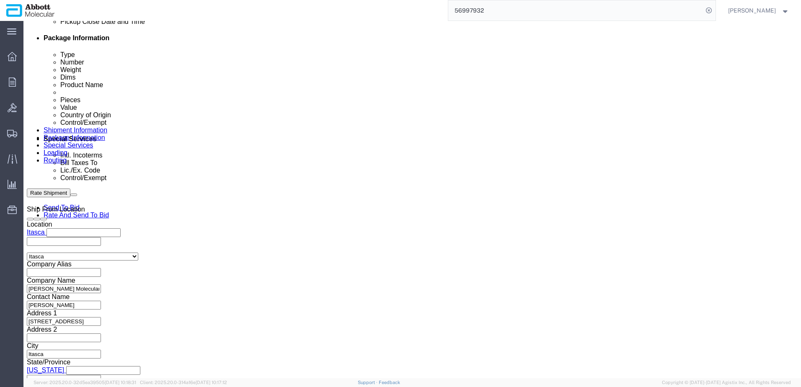
type input "918132973"
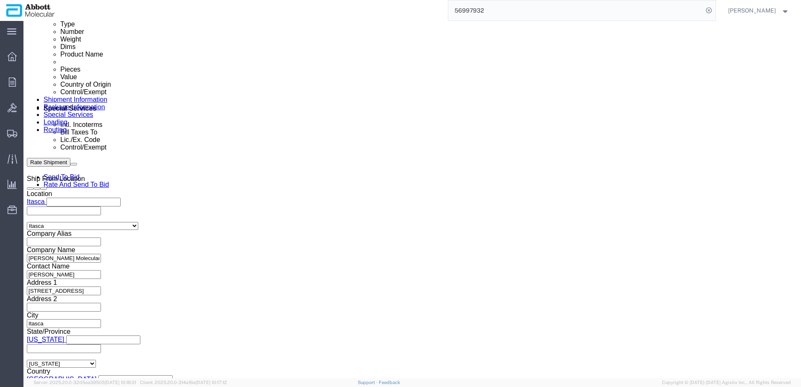
scroll to position [523, 0]
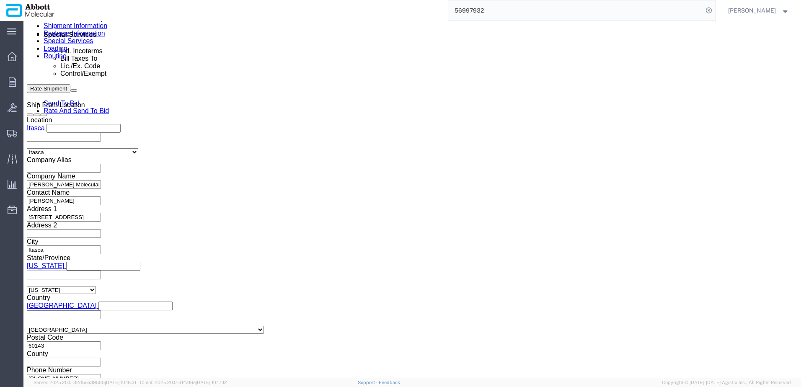
click button "Continue"
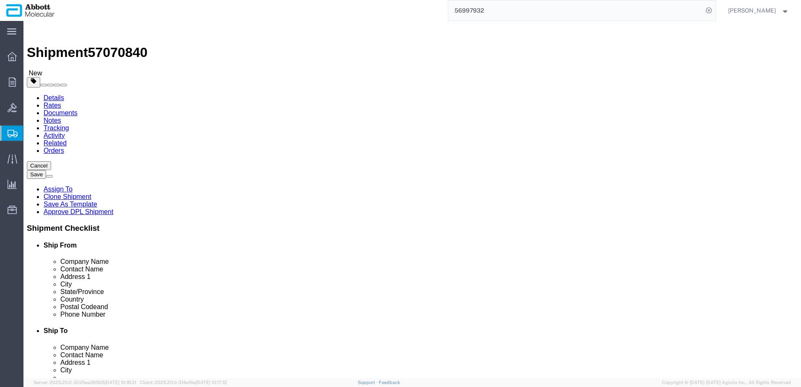
click select "Select Box (B) Box (C) Box (D) Cardboard Box(es) Crate (Instrument) Crate(s) En…"
select select "PSNS"
click select "Select Box (B) Box (C) Box (D) Cardboard Box(es) Crate (Instrument) Crate(s) En…"
click div "1 x Pallet(s) Standard (Not Stackable) Package Type Select Box (B) Box (C) Box …"
type input "8"
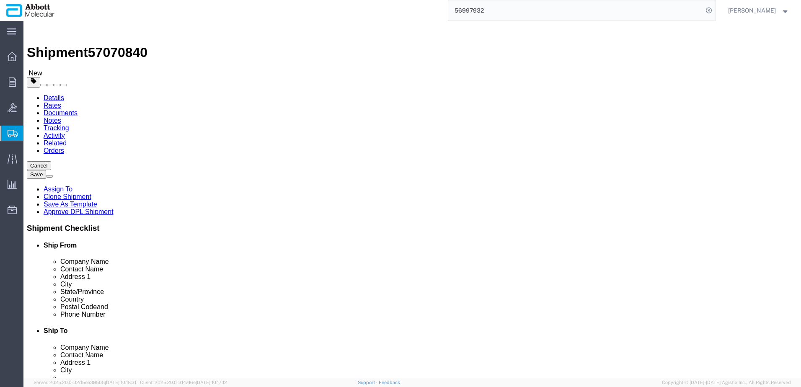
type input "48"
type input "40"
type input "58"
click input "checkbox"
checkbox input "true"
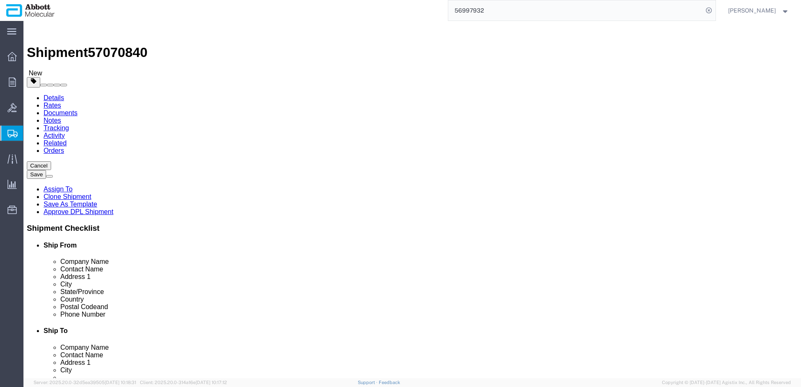
type input "AMBIENT"
click link "Add Package"
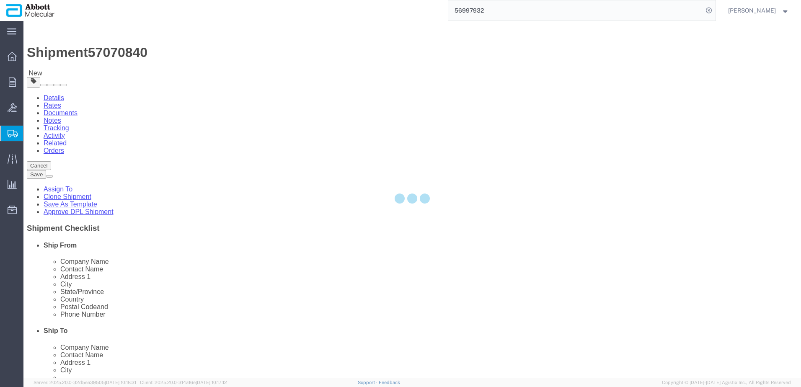
select select "PSNS"
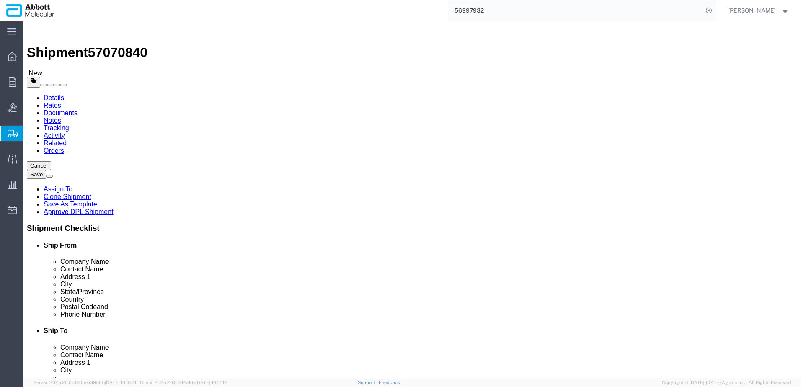
drag, startPoint x: 433, startPoint y: 144, endPoint x: 433, endPoint y: 150, distance: 6.3
click select "Select Box (B) Box (C) Box (D) Cardboard Box(es) Crate (Instrument) Crate(s) En…"
select select "PSNS"
click select "Select Box (B) Box (C) Box (D) Cardboard Box(es) Crate (Instrument) Crate(s) En…"
type input "2"
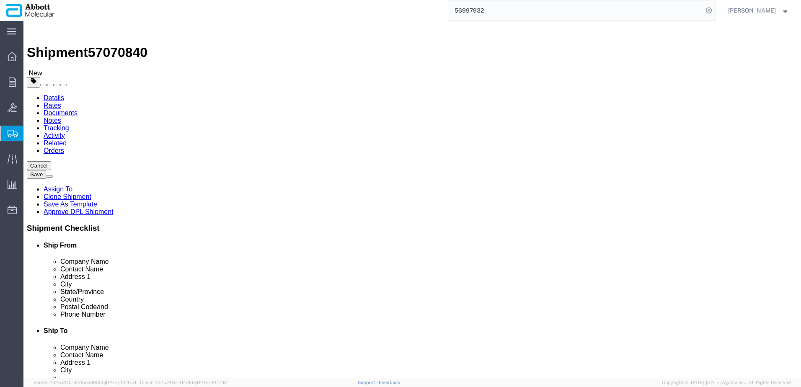
type input "48"
type input "40"
type input "48"
click input "checkbox"
checkbox input "true"
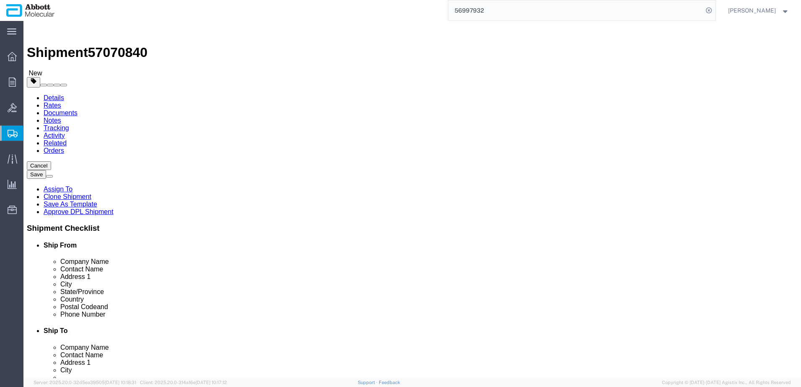
type input "AMBIENT"
drag, startPoint x: 433, startPoint y: 209, endPoint x: 411, endPoint y: 209, distance: 21.8
click div "0.00 Select kgs lbs"
type input "650"
drag, startPoint x: 131, startPoint y: 210, endPoint x: 108, endPoint y: 209, distance: 23.1
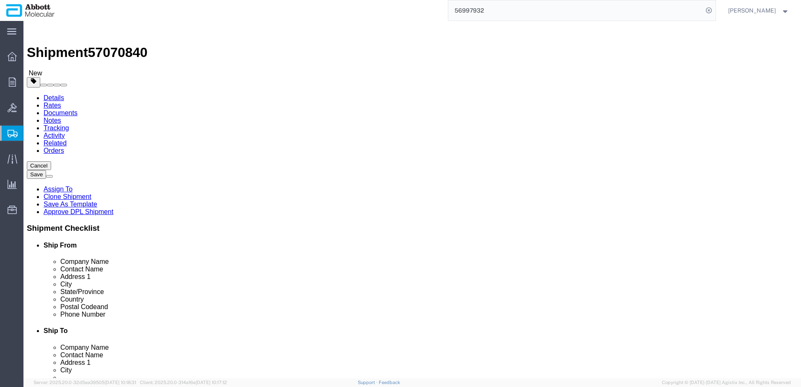
click div "0.00 Select kgs lbs"
type input "2600"
drag, startPoint x: 162, startPoint y: 266, endPoint x: 202, endPoint y: 237, distance: 49.1
click link "Add Content"
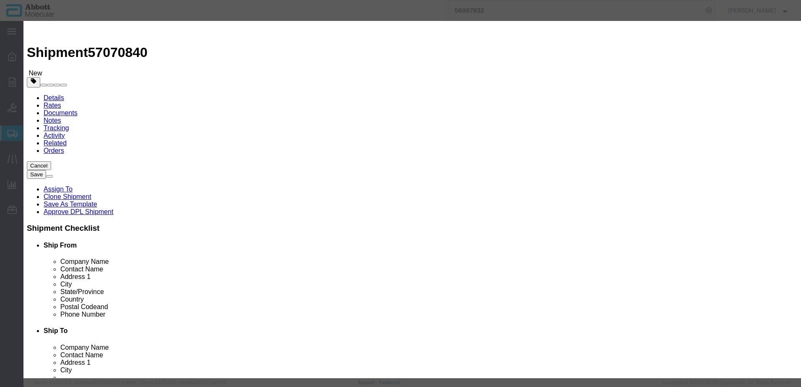
click input "text"
type input "09N2001"
click strong "09N2001"
checkbox input "true"
type input "1"
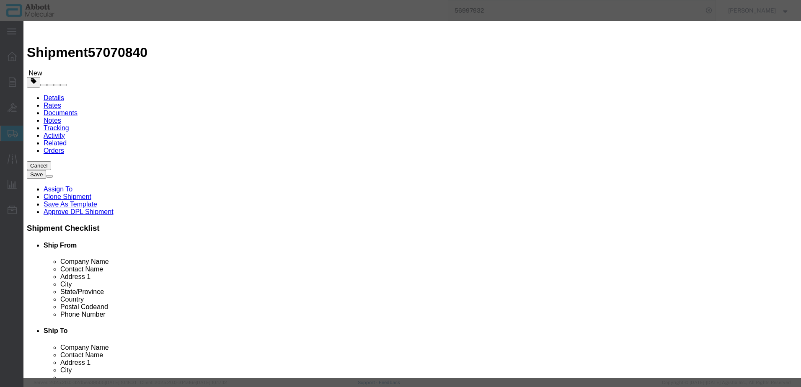
select select "USD"
select select "US"
type input "CORROSIVE LIQUID, N.O.S. (GUANIDINE THIOCYANATE SOLUTION)"
type input "1760"
select select "8 Corrosive"
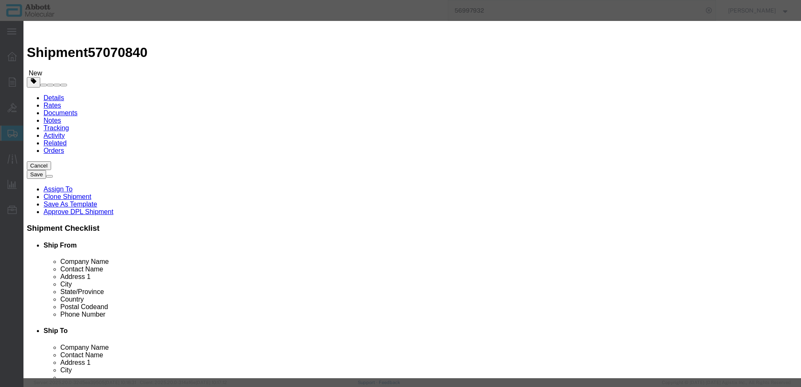
select select "II"
select select "BOXES"
select select "FIBERBOARD"
type input "[PERSON_NAME] Molecular"
type input "[PERSON_NAME]"
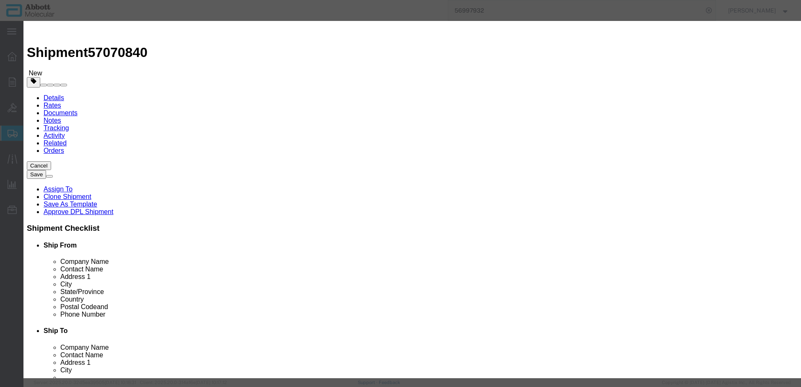
type input "[PHONE_NUMBER]"
type input "3824999397"
select select "BIS"
checkbox input "false"
type input "09N2001"
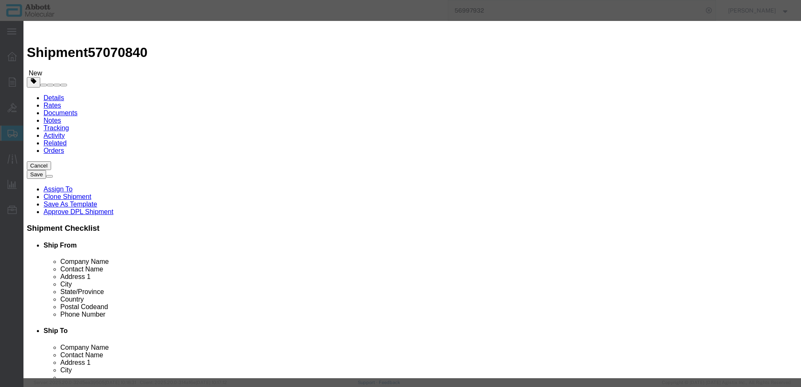
type input "09N2001"
type textarea "Alinity m Lysis Solution"
type input "09N2001"
select select "NLR"
type input "2100"
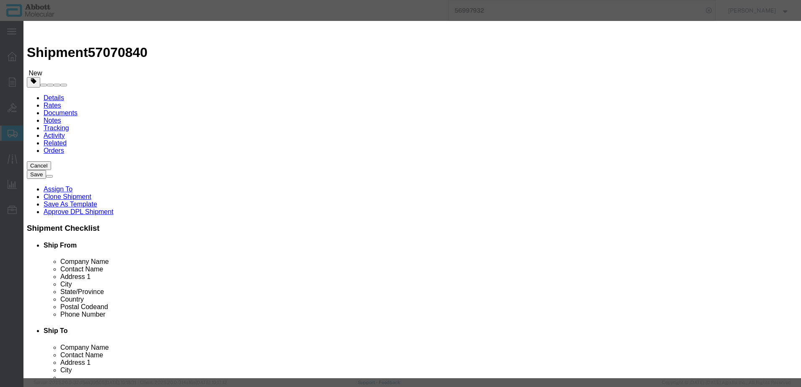
click select "Select Account Type Activity ID Airline Appointment Number ASN Batch Number Bil…"
click div "Save & Add Another Save & Close Close"
click button "Save & Close"
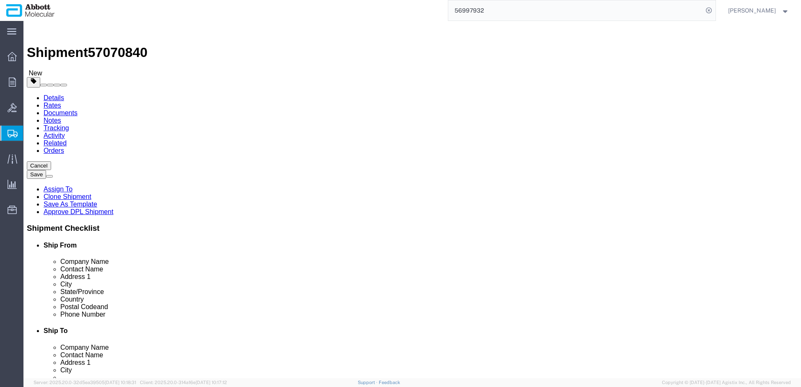
click link "Add Content"
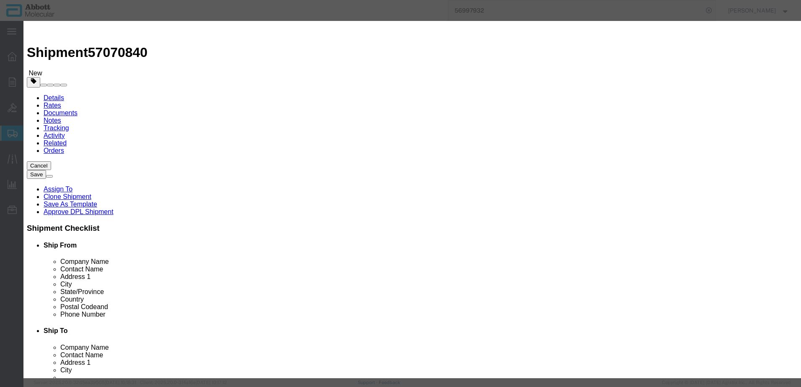
click input "text"
click td "Model: 02N7701"
click select "Select Account Type Activity ID Airline Appointment Number ASN Batch Number Bil…"
click button "Save & Close"
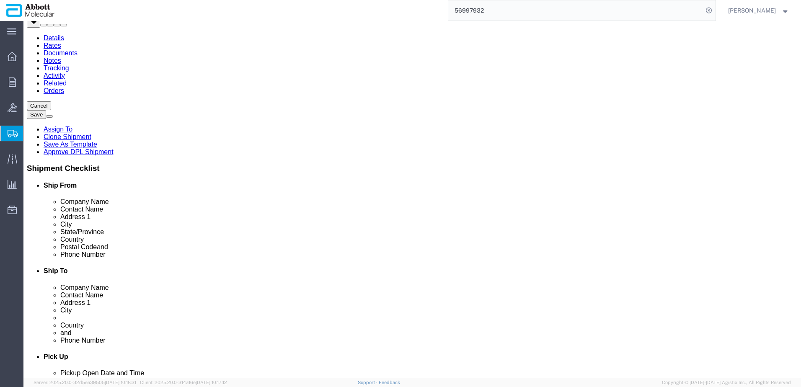
scroll to position [106, 0]
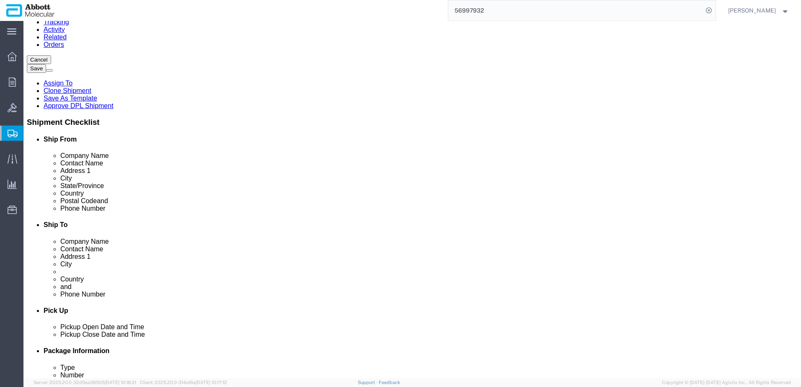
drag, startPoint x: 586, startPoint y: 325, endPoint x: 527, endPoint y: 310, distance: 60.9
click button "Continue"
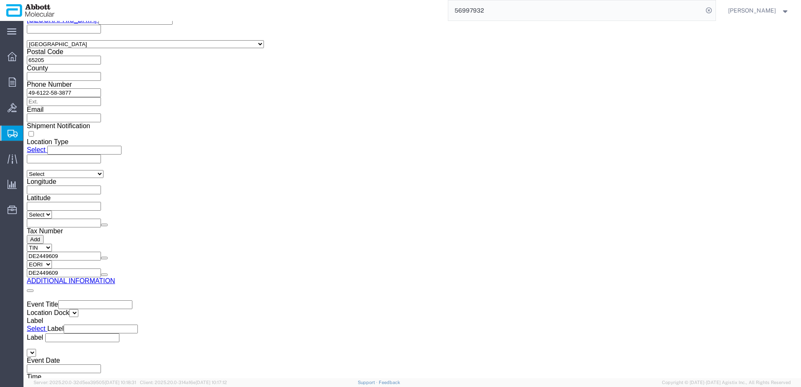
click div "Upload"
click button "Upload"
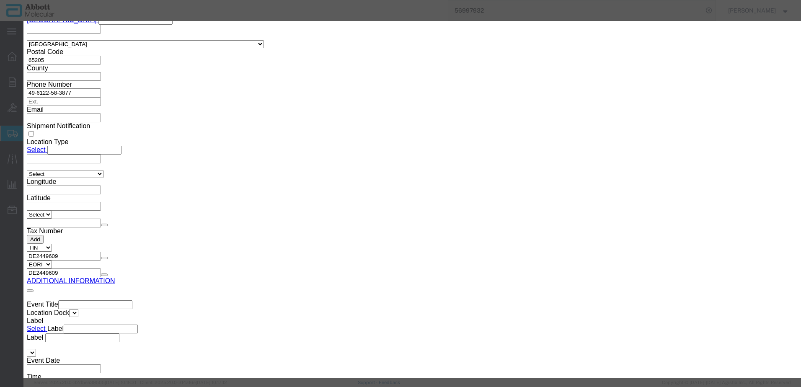
click button "Browse"
click button "Upload"
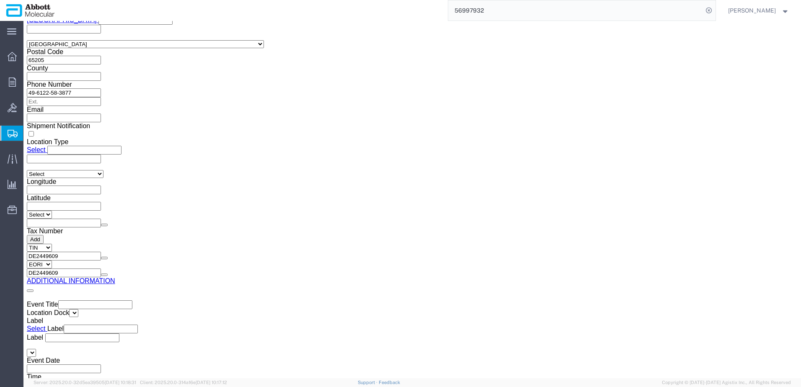
drag, startPoint x: 23, startPoint y: 13, endPoint x: 113, endPoint y: 9, distance: 90.2
click h1 "Shipment 57070840"
copy h1 "Shipment 57070840"
drag, startPoint x: 674, startPoint y: 344, endPoint x: 669, endPoint y: 343, distance: 5.3
click button "Rate Shipment"
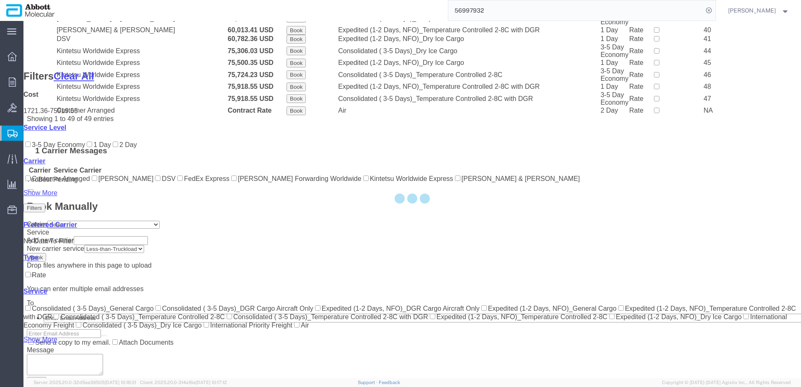
scroll to position [610, 0]
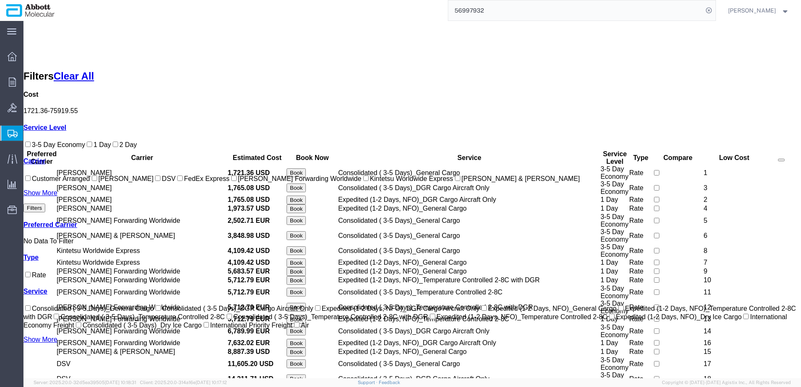
click at [231, 181] on input "[PERSON_NAME] Forwarding Worldwide" at bounding box center [233, 178] width 5 height 5
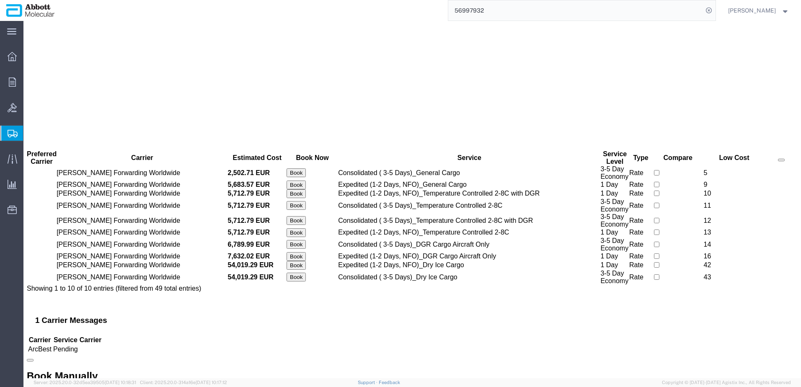
scroll to position [0, 0]
